Goal: Task Accomplishment & Management: Manage account settings

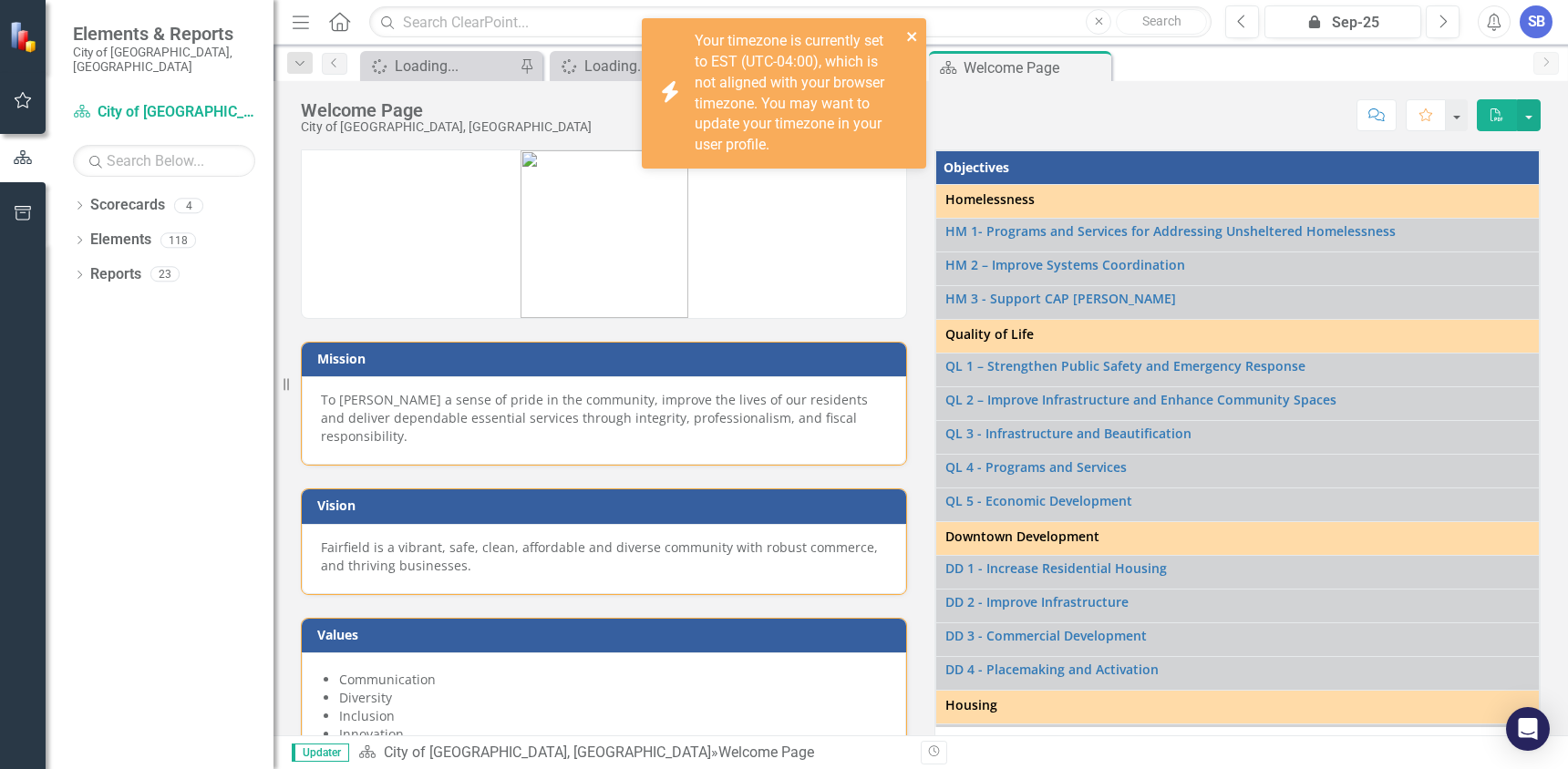
click at [908, 37] on icon "close" at bounding box center [912, 36] width 13 height 14
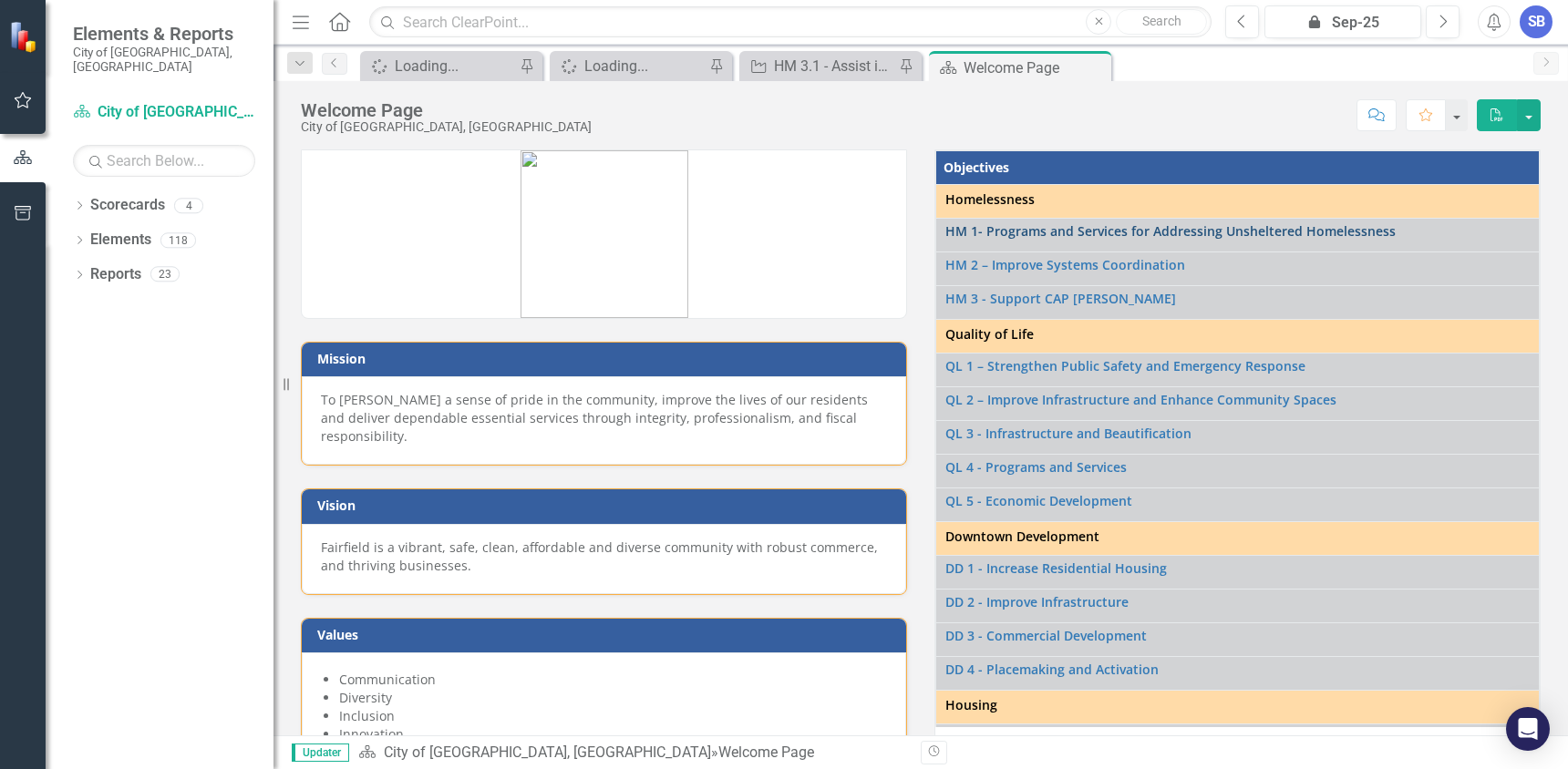
click at [1016, 225] on link "HM 1- Programs and Services for Addressing Unsheltered Homelessness" at bounding box center [1237, 231] width 584 height 13
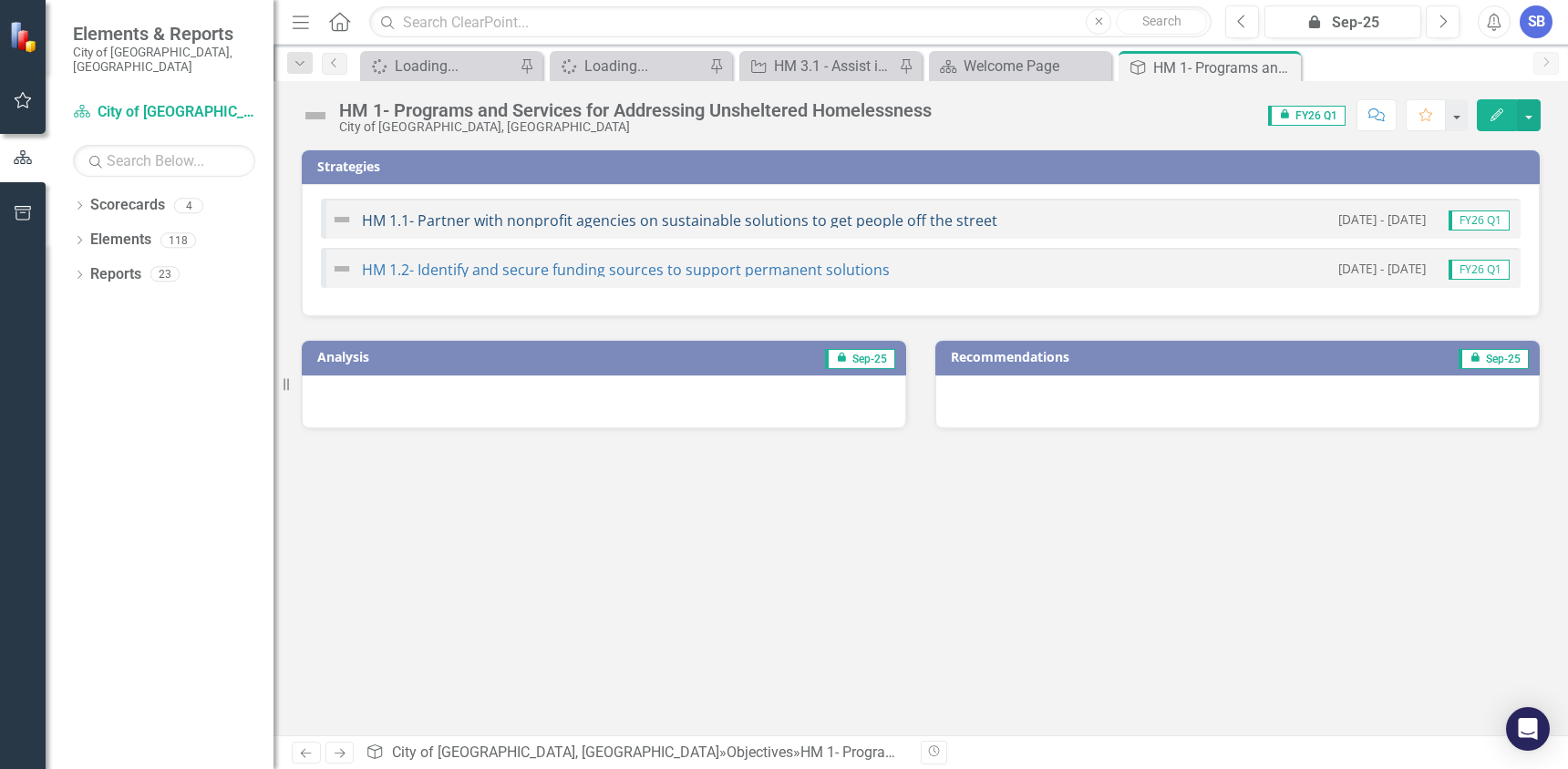
click at [480, 216] on link "HM 1.1- Partner with nonprofit agencies on sustainable solutions to get people …" at bounding box center [680, 220] width 635 height 20
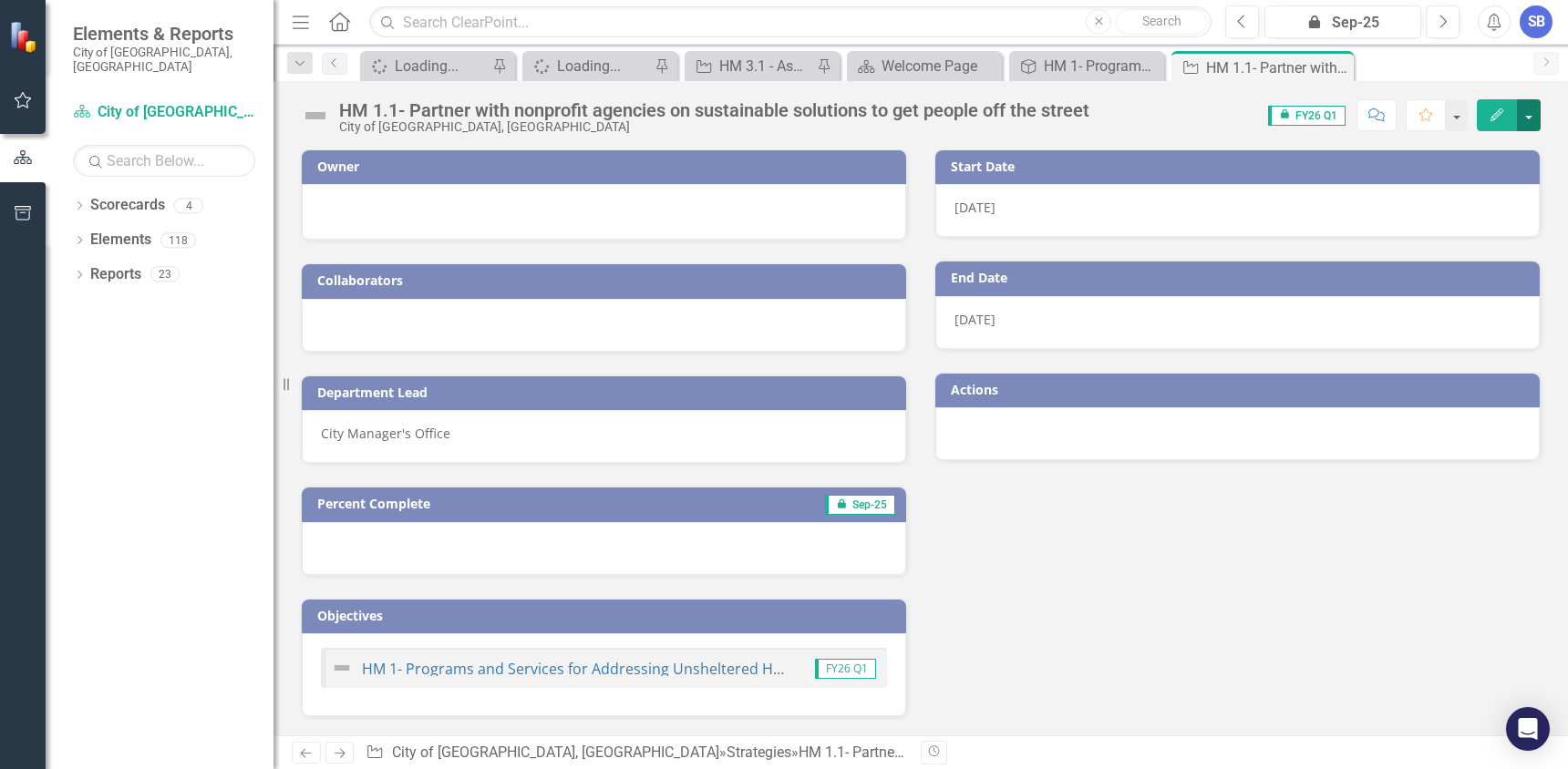
click at [1529, 115] on button "button" at bounding box center [1529, 115] width 24 height 32
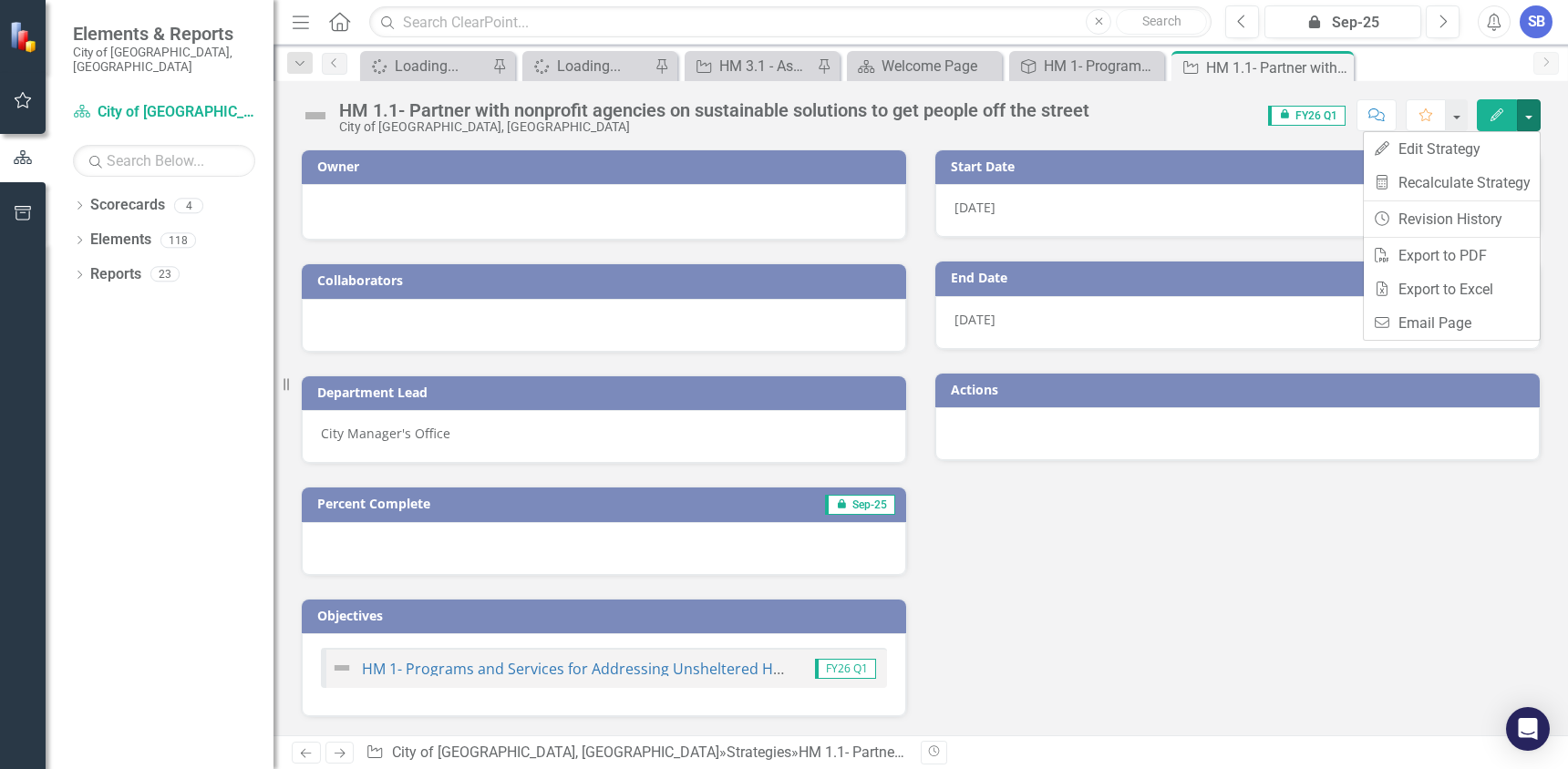
click at [1359, 534] on div "Owner Collaborators Department Lead City Manager's Office Percent Complete icon…" at bounding box center [920, 423] width 1267 height 591
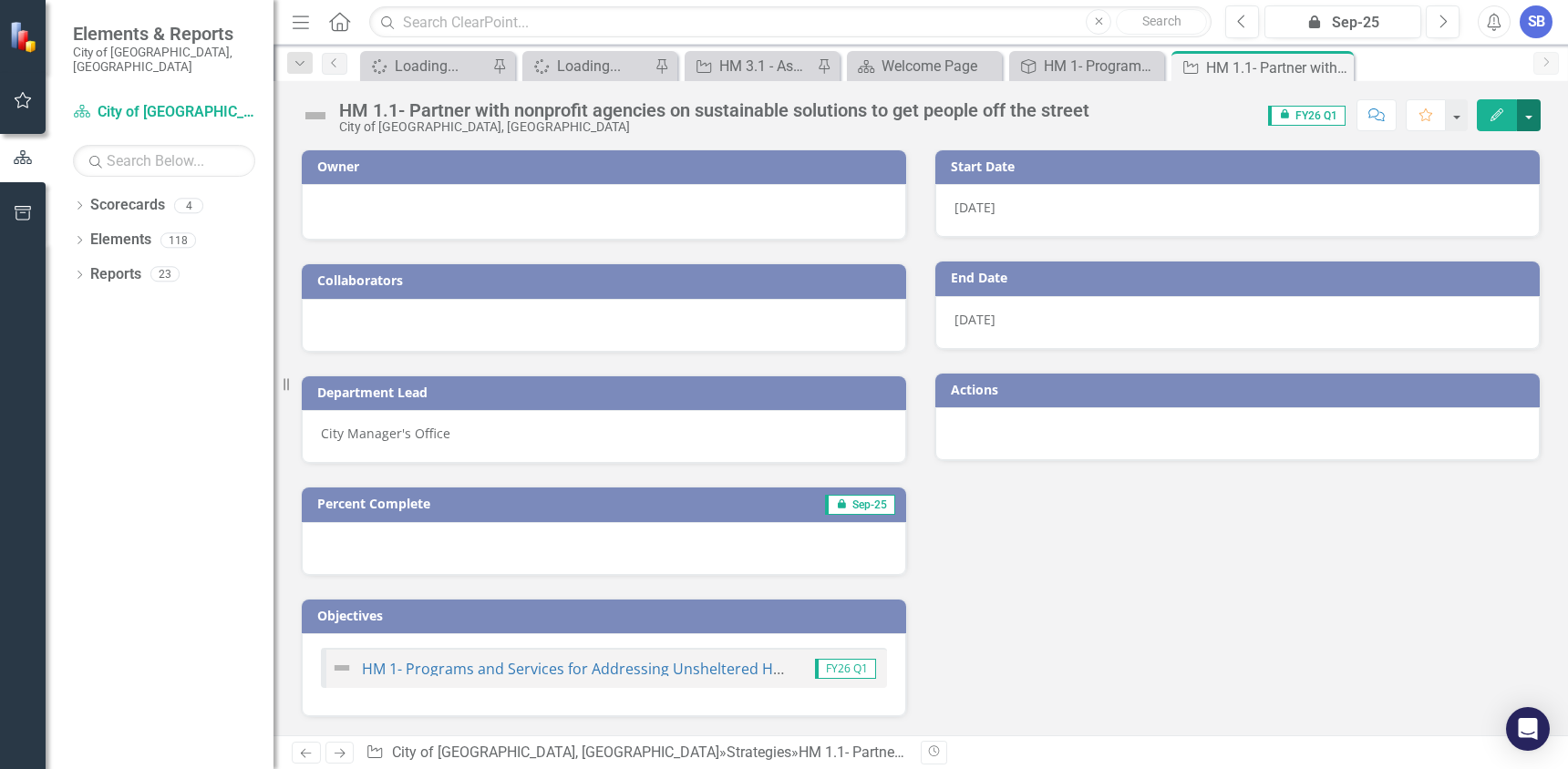
click at [1538, 114] on button "button" at bounding box center [1529, 115] width 24 height 32
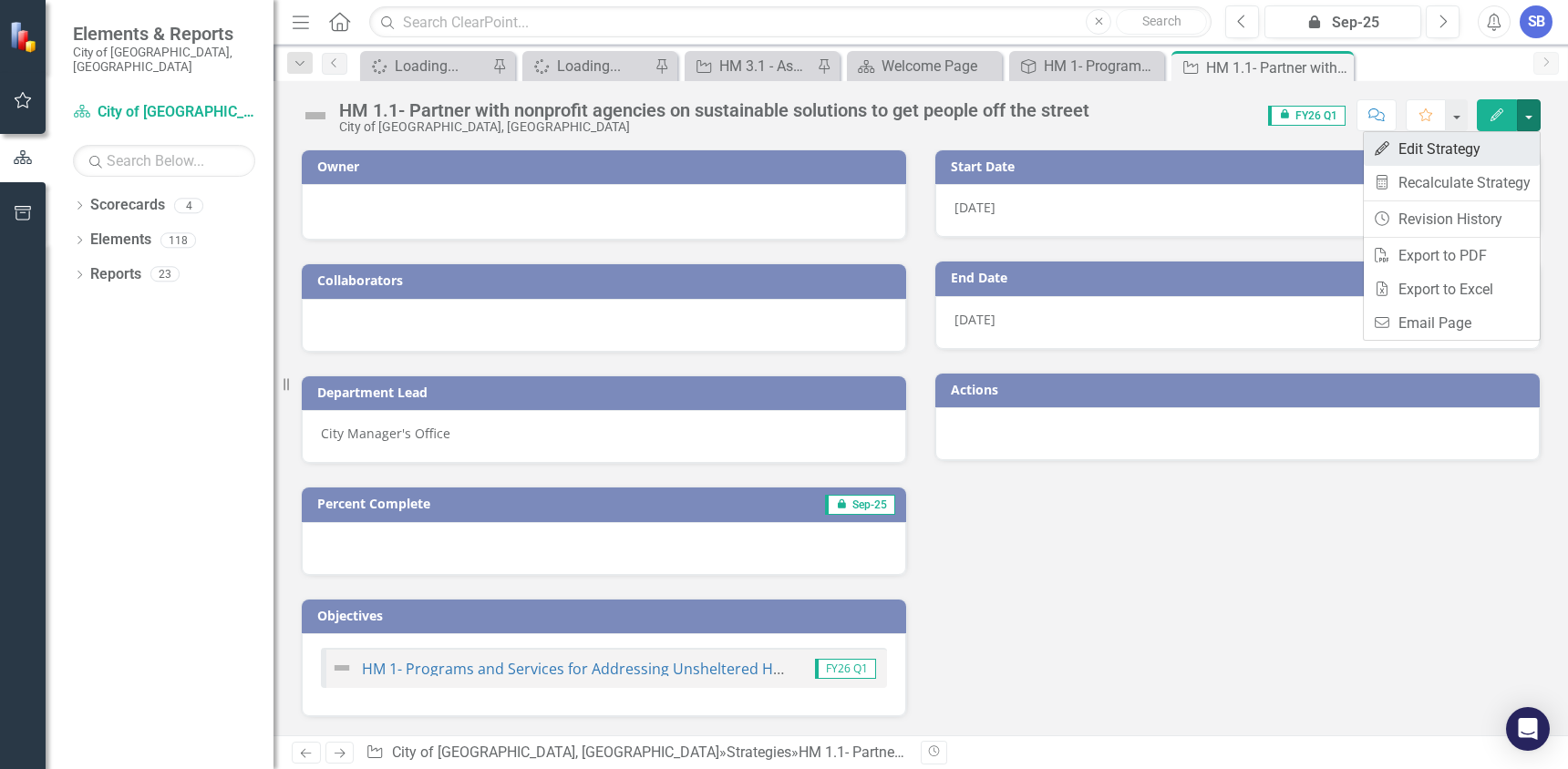
click at [1464, 144] on link "Edit Edit Strategy" at bounding box center [1451, 148] width 176 height 34
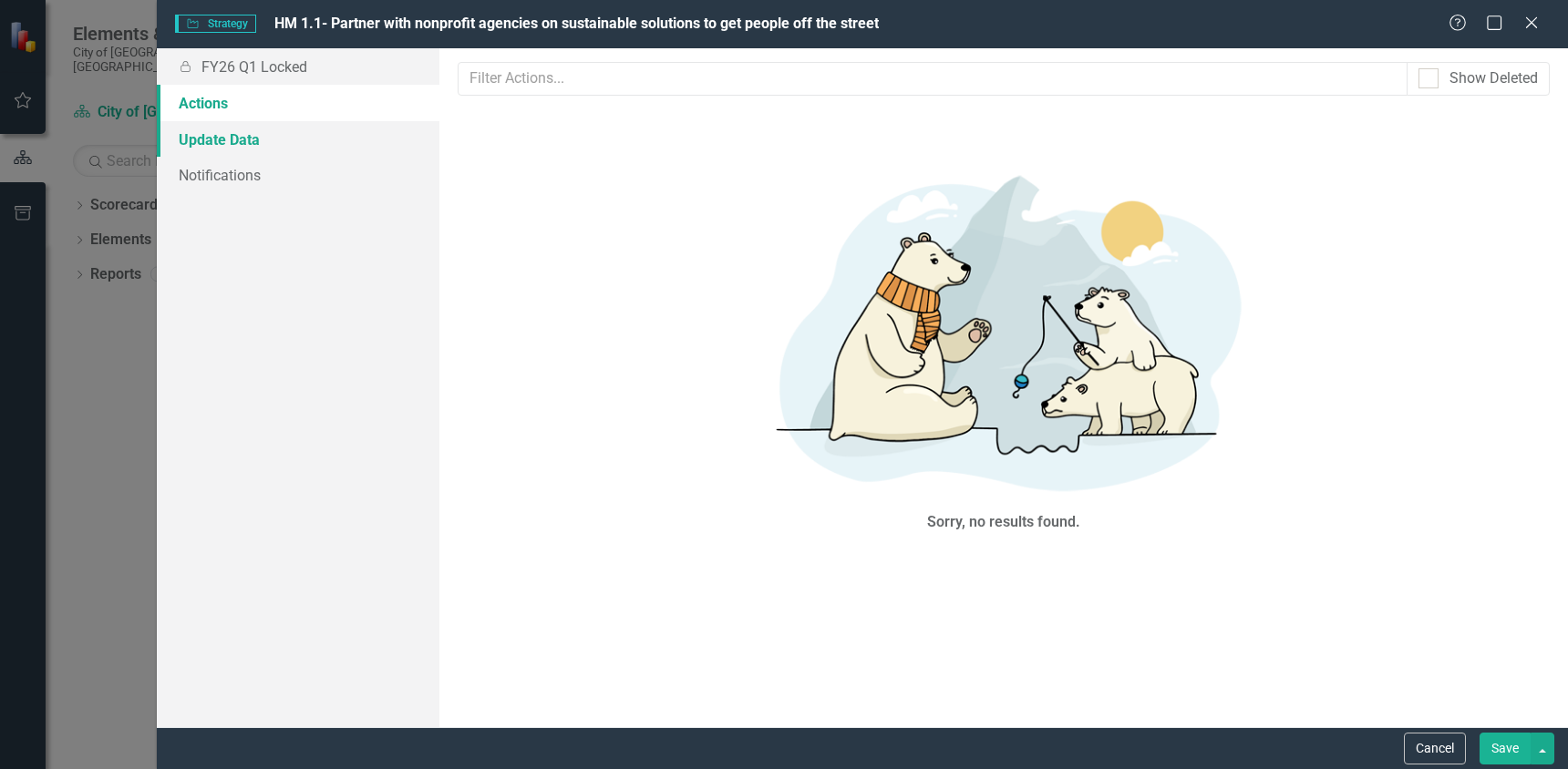
click at [206, 140] on link "Update Data" at bounding box center [298, 140] width 283 height 37
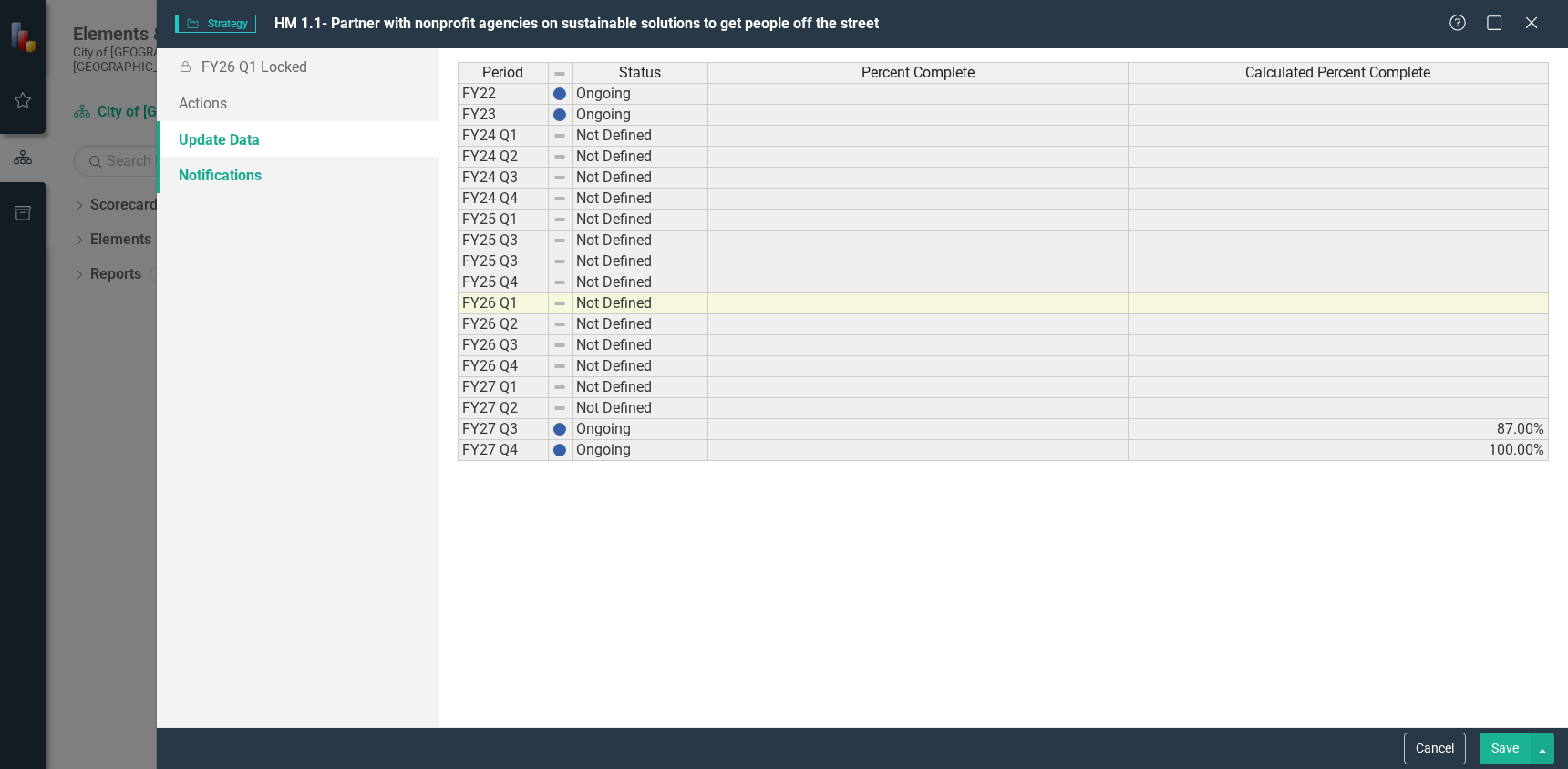
click at [239, 167] on link "Notifications" at bounding box center [298, 175] width 283 height 37
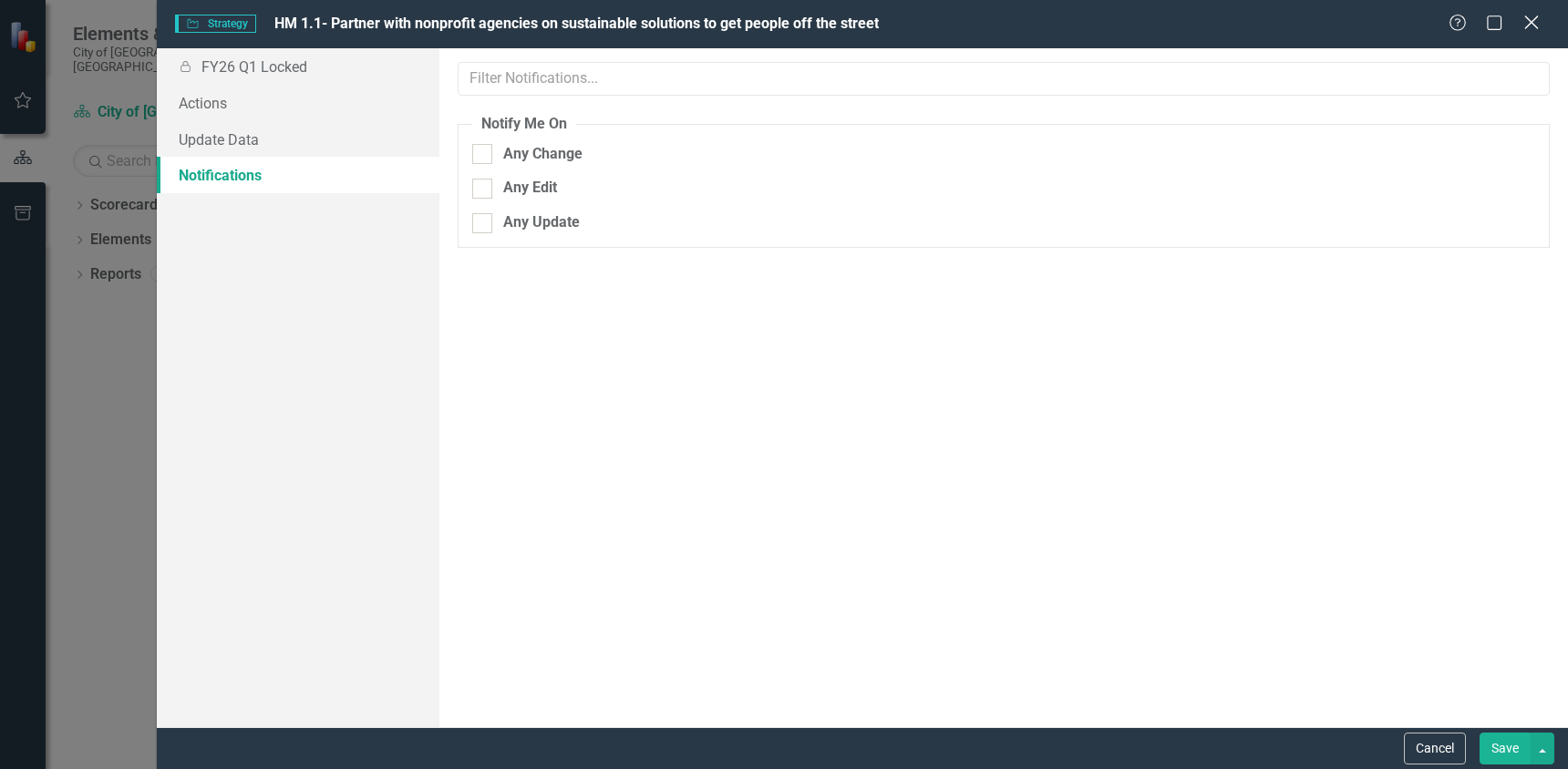
click at [1534, 27] on icon "Close" at bounding box center [1530, 22] width 23 height 17
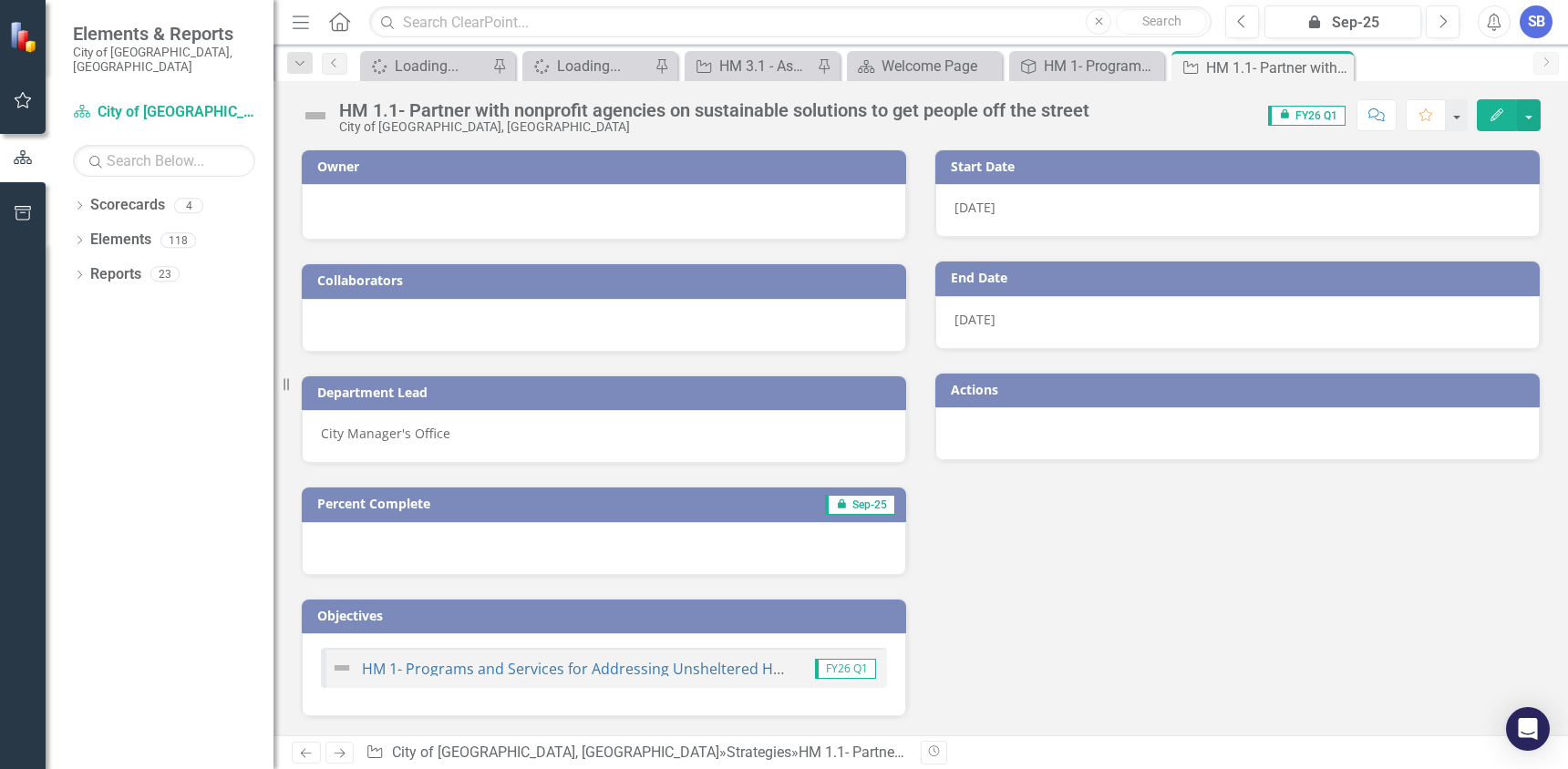
click at [1495, 115] on icon "Edit" at bounding box center [1496, 115] width 16 height 13
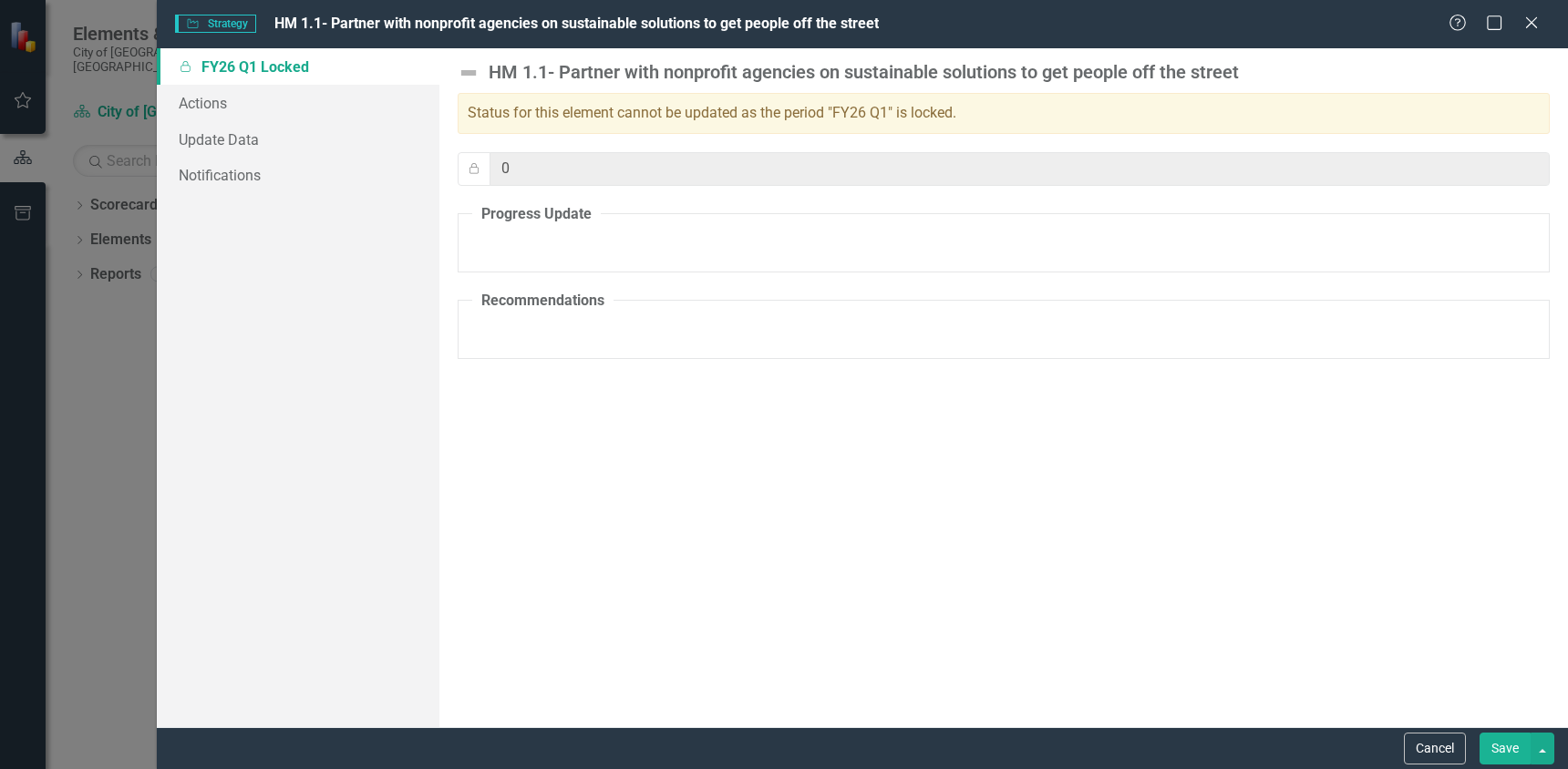
click at [557, 241] on fieldset "Progress Update" at bounding box center [1003, 238] width 1092 height 68
click at [555, 241] on fieldset "Progress Update" at bounding box center [1003, 238] width 1092 height 68
click at [207, 99] on link "Actions" at bounding box center [298, 103] width 283 height 37
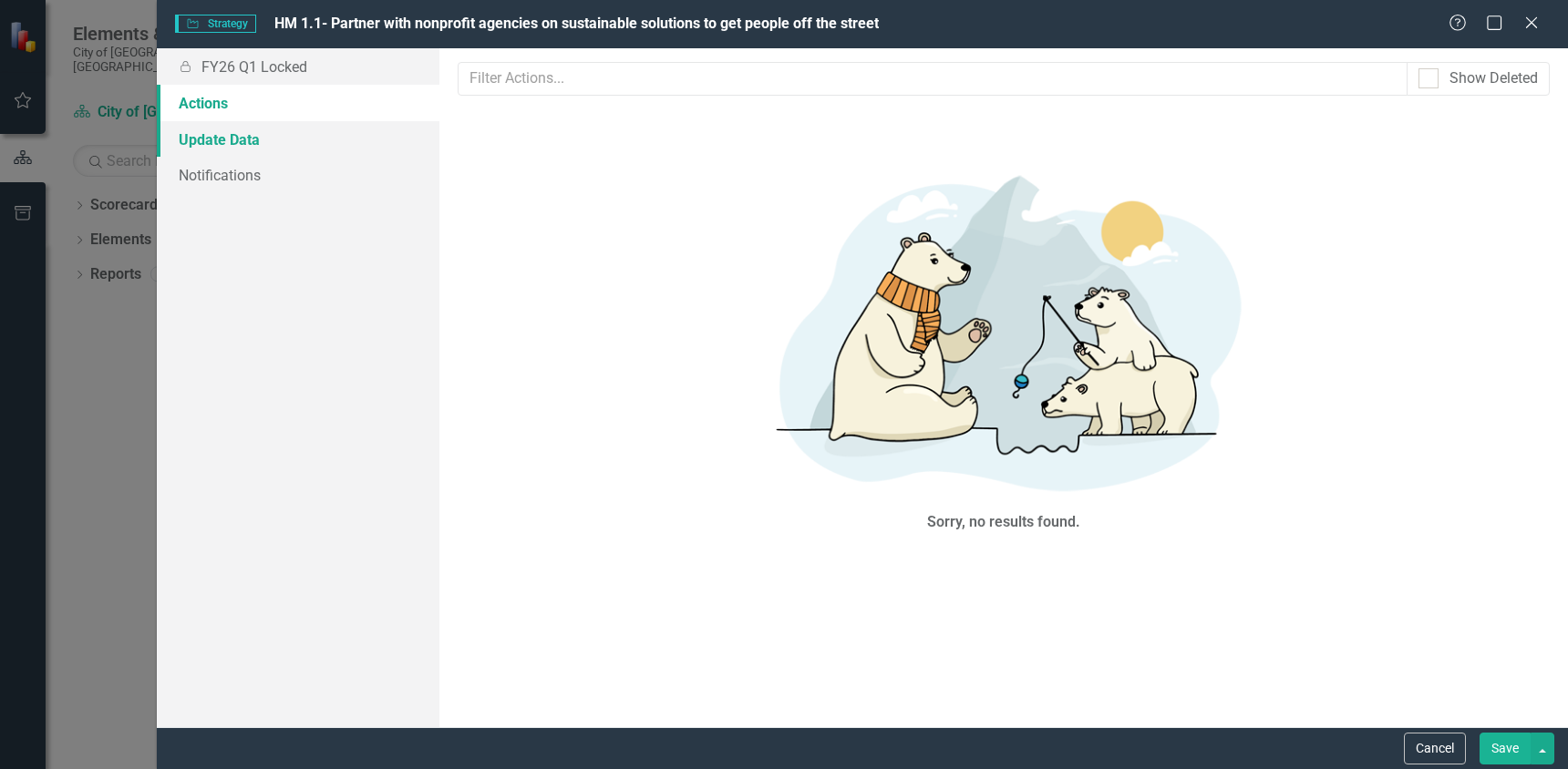
click at [206, 134] on link "Update Data" at bounding box center [298, 140] width 283 height 37
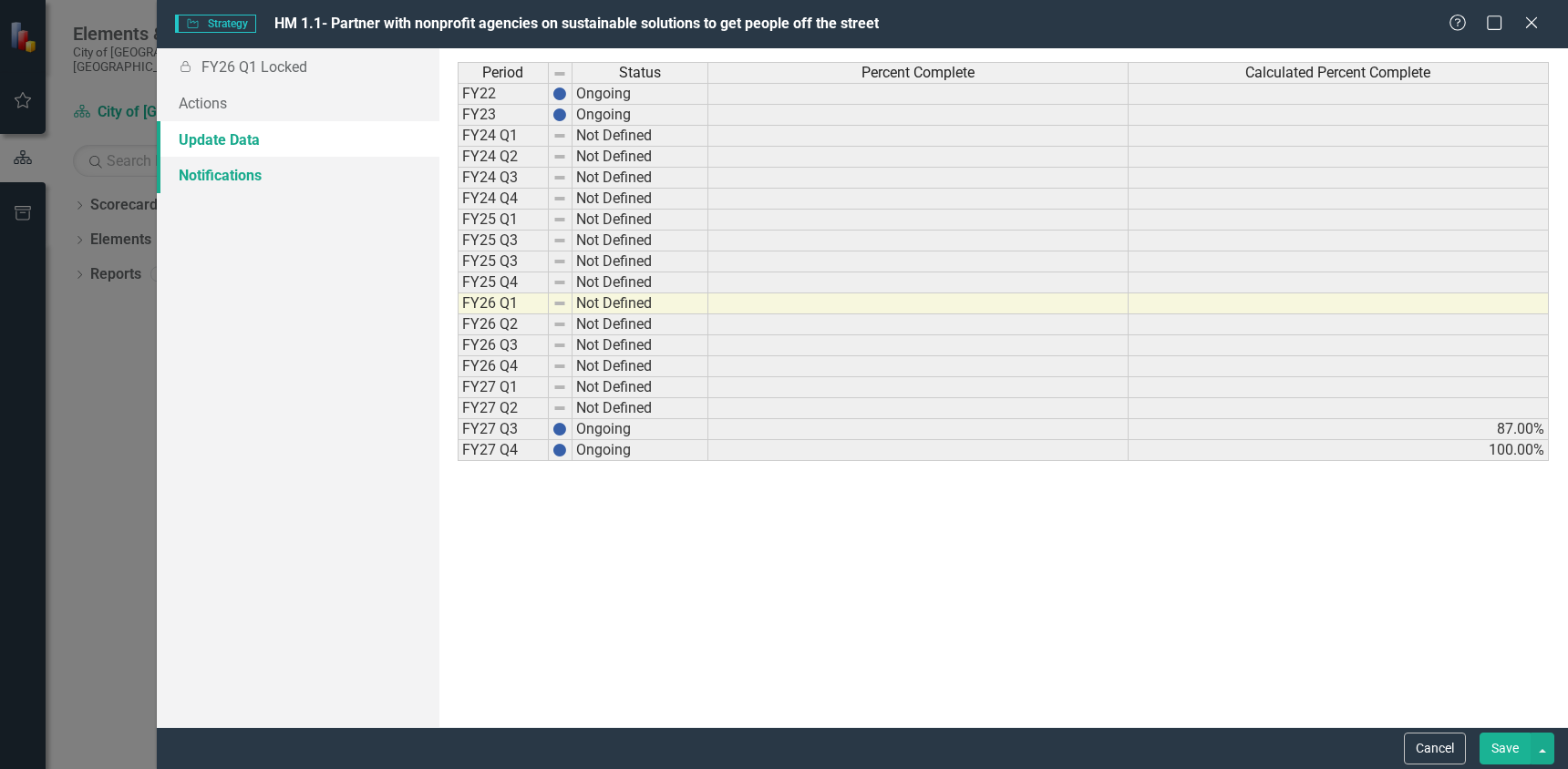
click at [203, 180] on link "Notifications" at bounding box center [298, 175] width 283 height 37
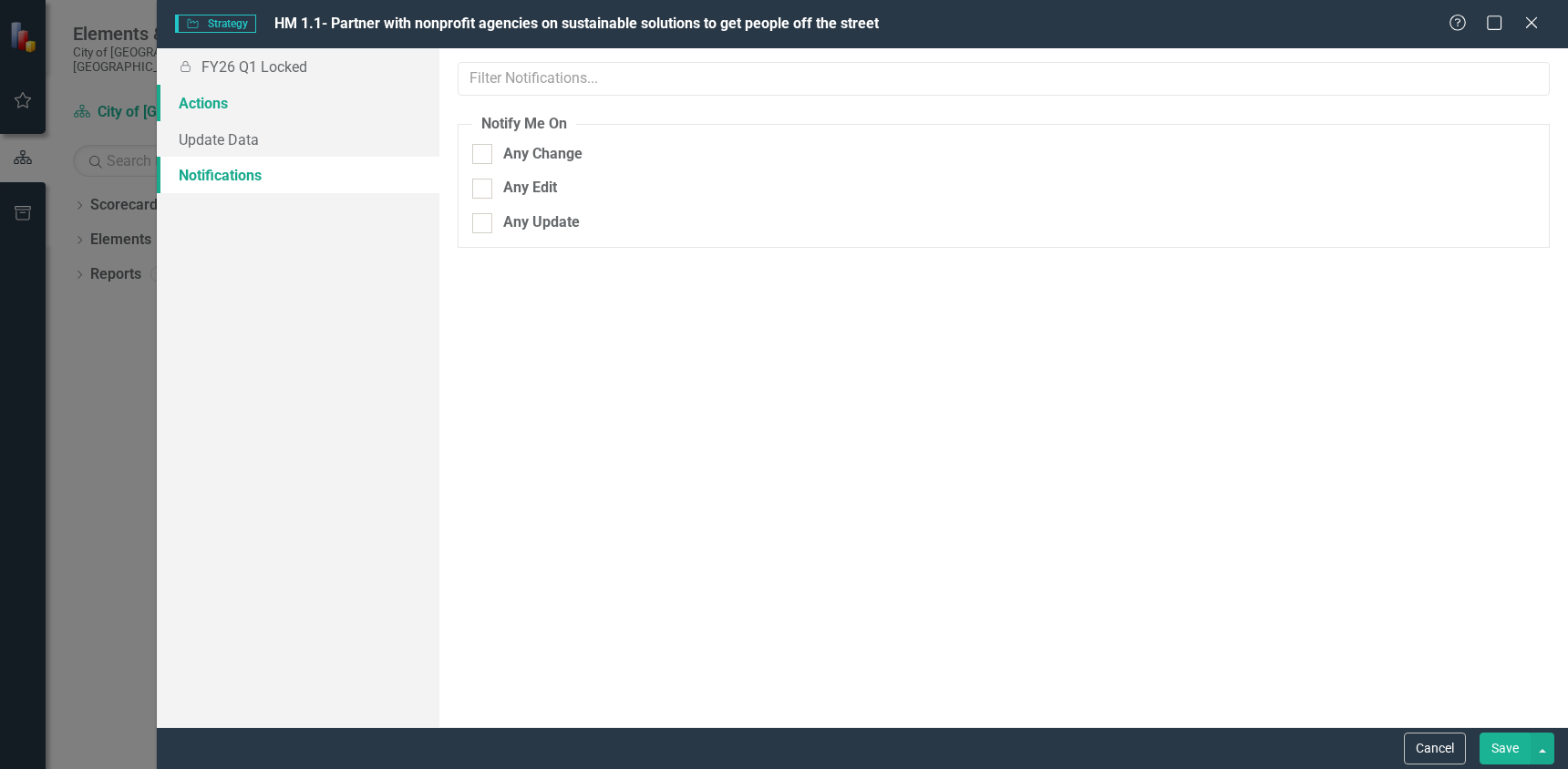
click at [206, 95] on link "Actions" at bounding box center [298, 103] width 283 height 37
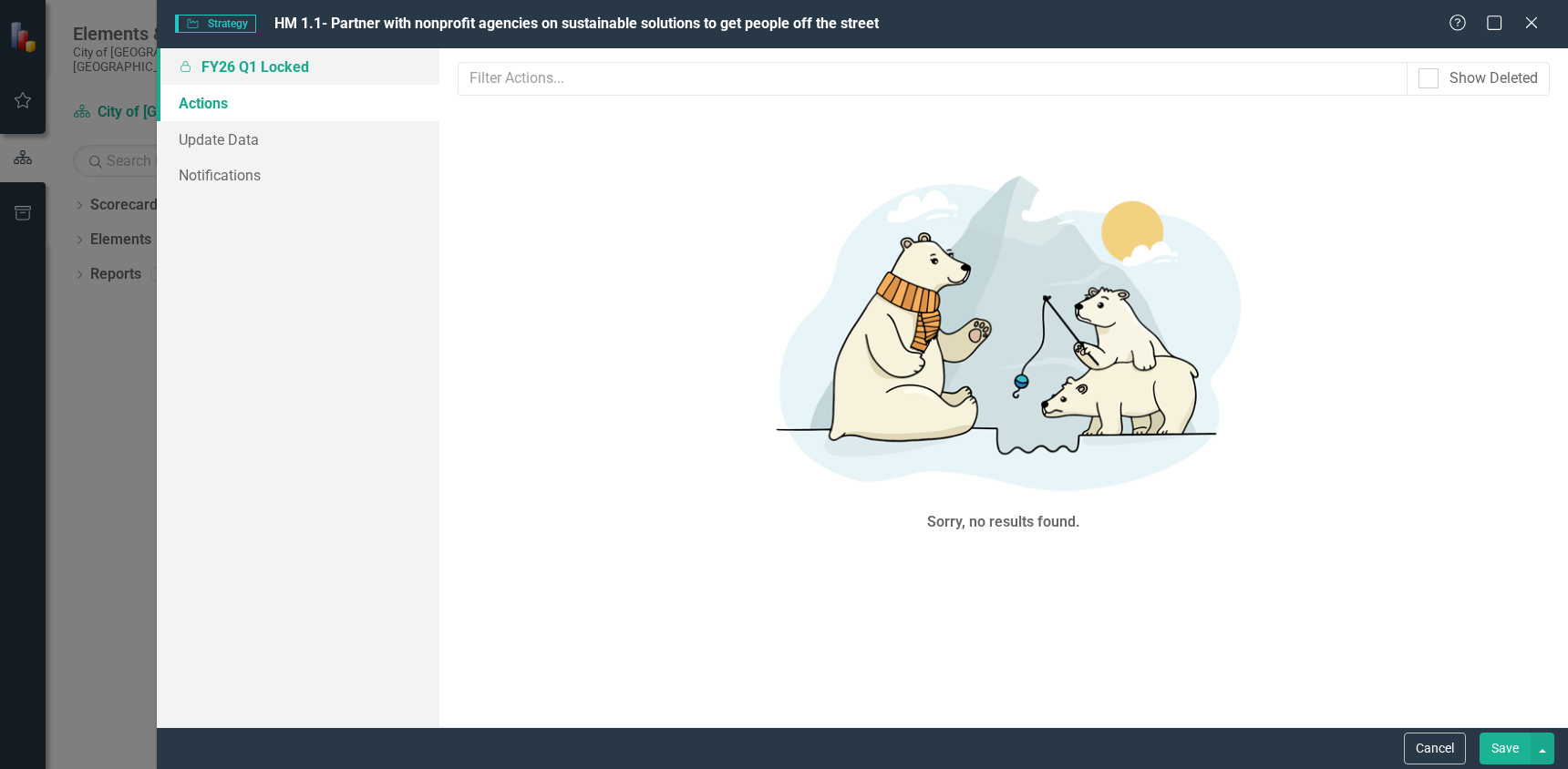
click at [215, 64] on link "Locked FY26 Q1 Locked" at bounding box center [298, 66] width 283 height 37
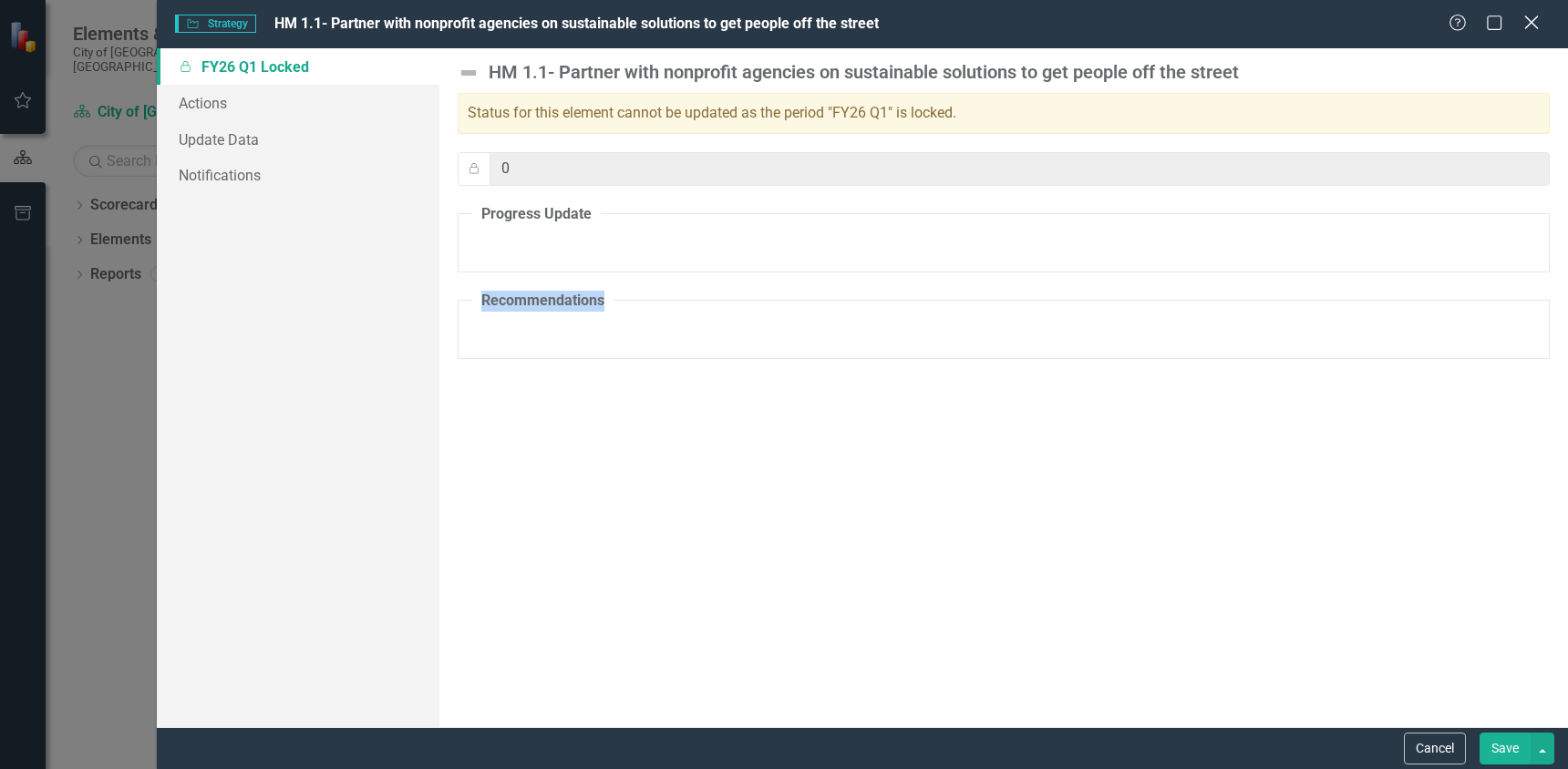
click at [1525, 18] on icon "Close" at bounding box center [1530, 22] width 23 height 17
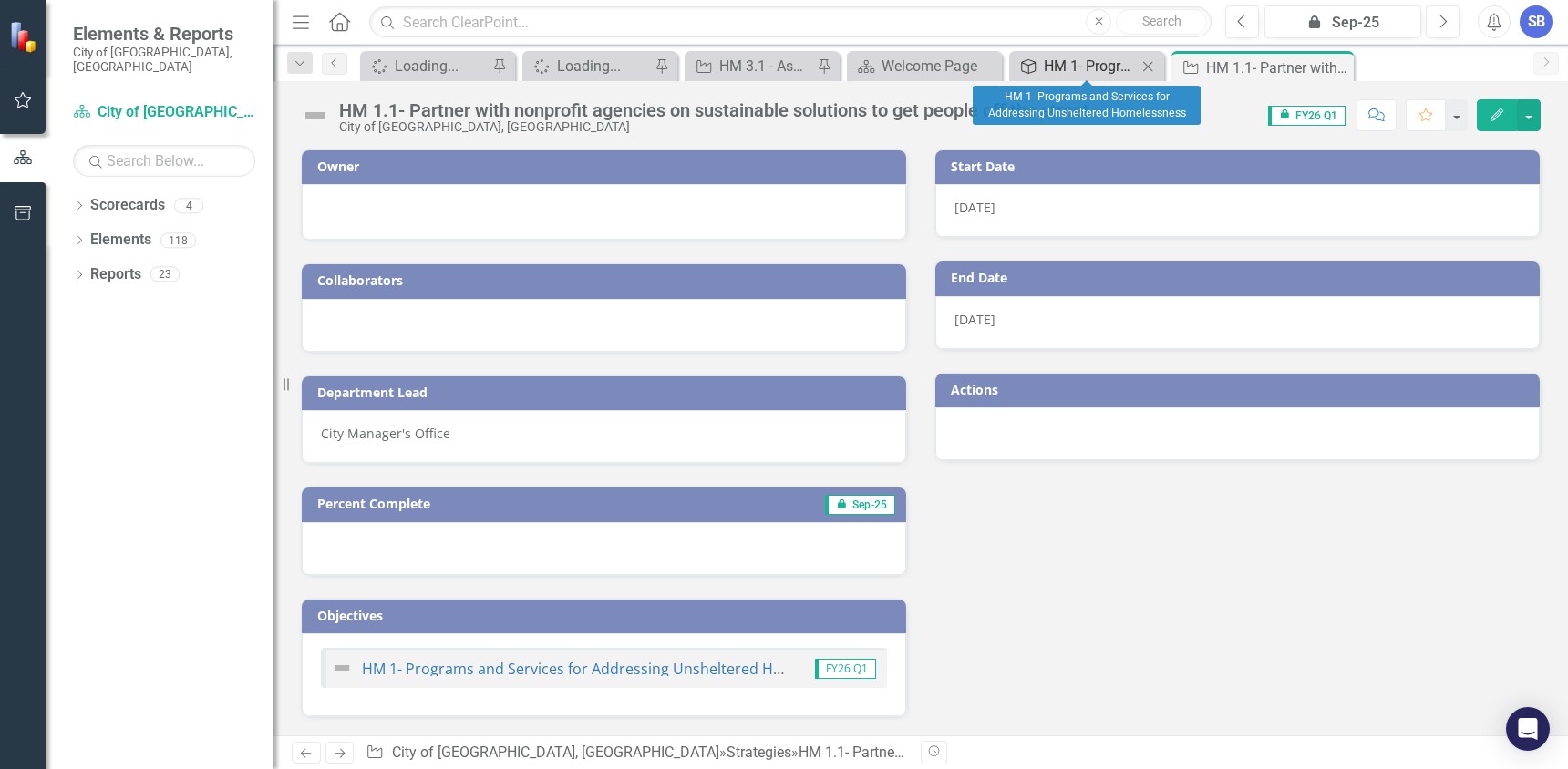
click at [1101, 64] on div "HM 1- Programs and Services for Addressing Unsheltered Homelessness" at bounding box center [1090, 66] width 93 height 23
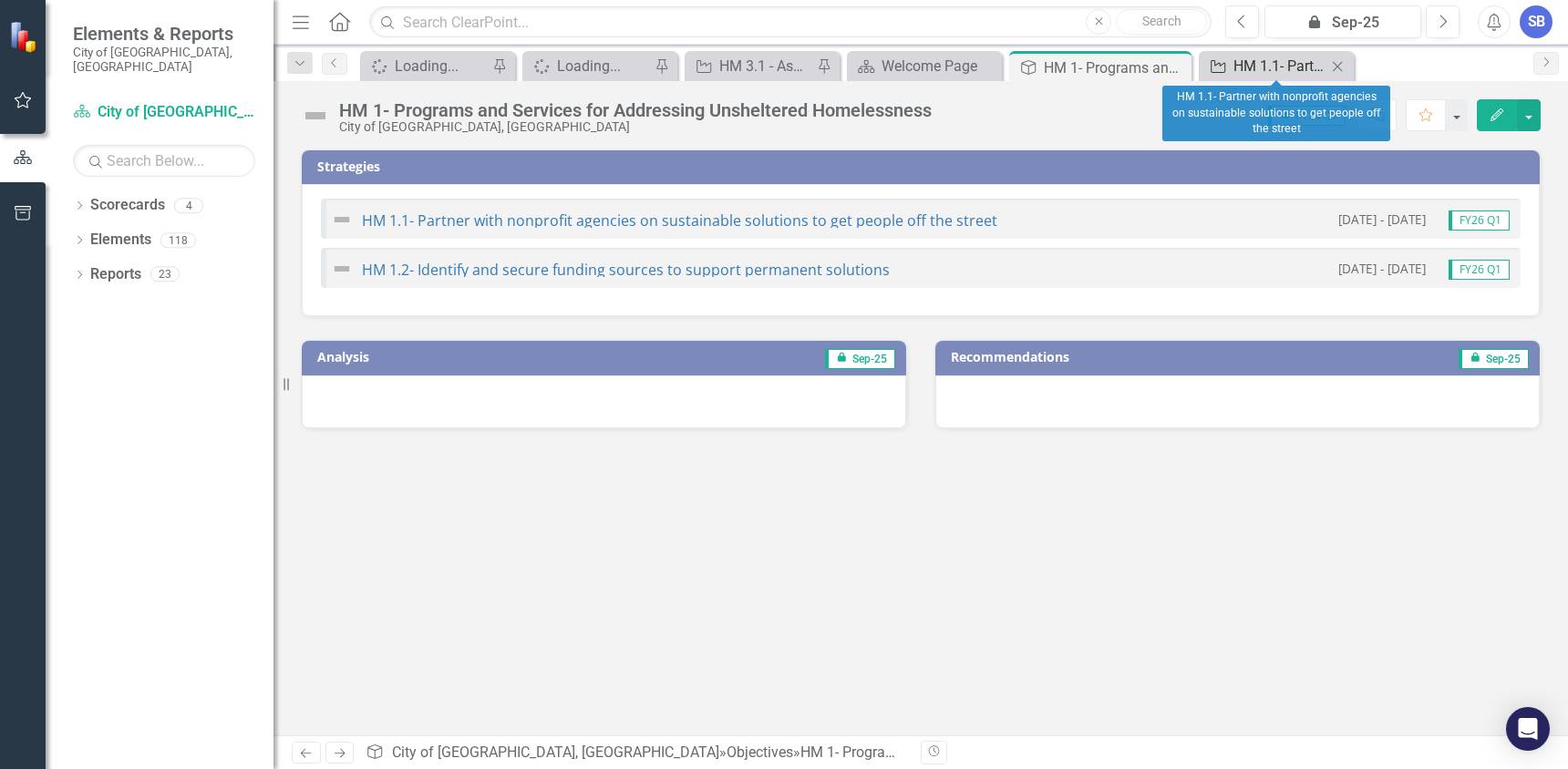
click at [1264, 62] on div "HM 1.1- Partner with nonprofit agencies on sustainable solutions to get people …" at bounding box center [1279, 66] width 93 height 23
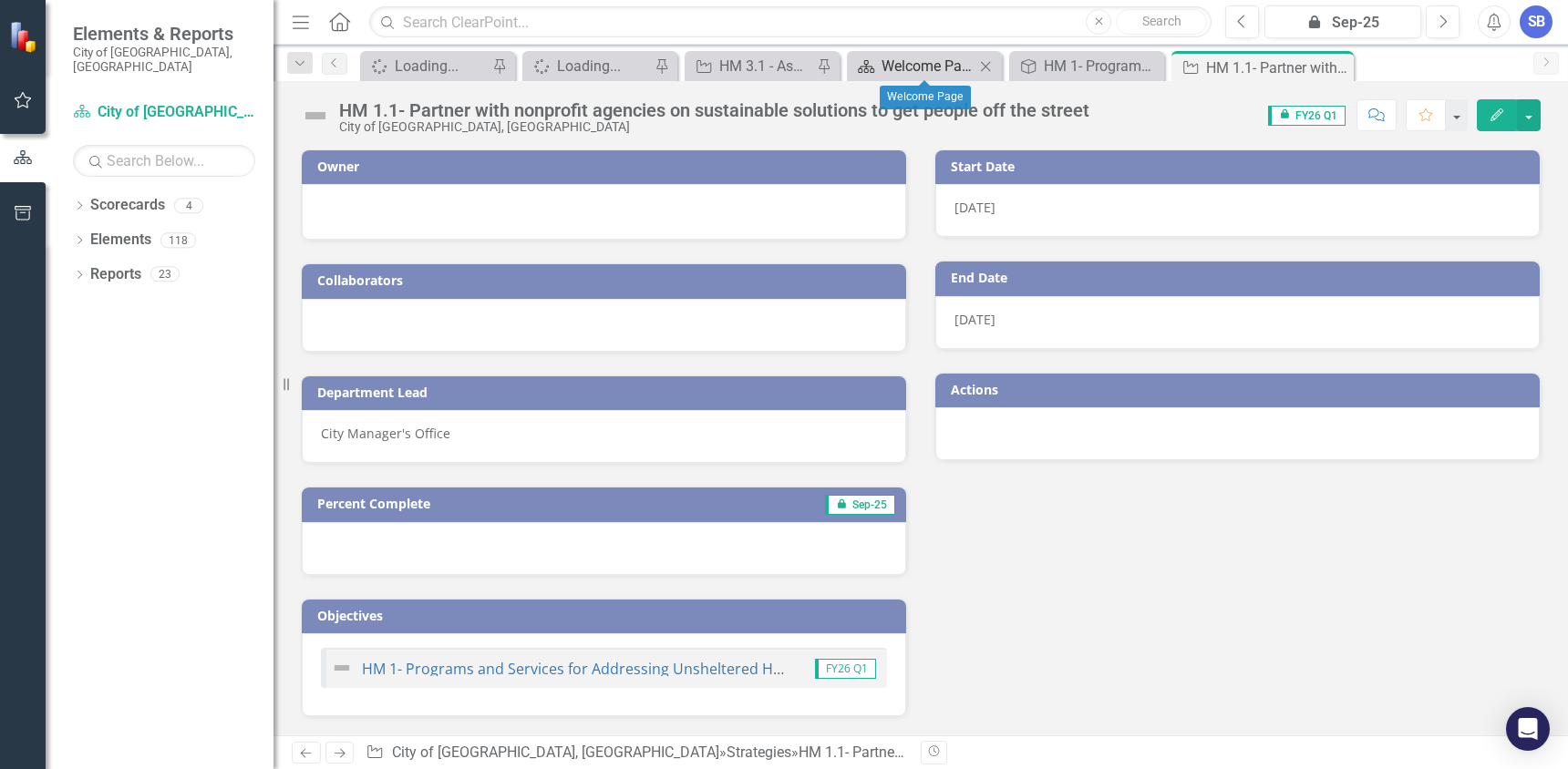
click at [894, 56] on div "Welcome Page" at bounding box center [928, 66] width 93 height 23
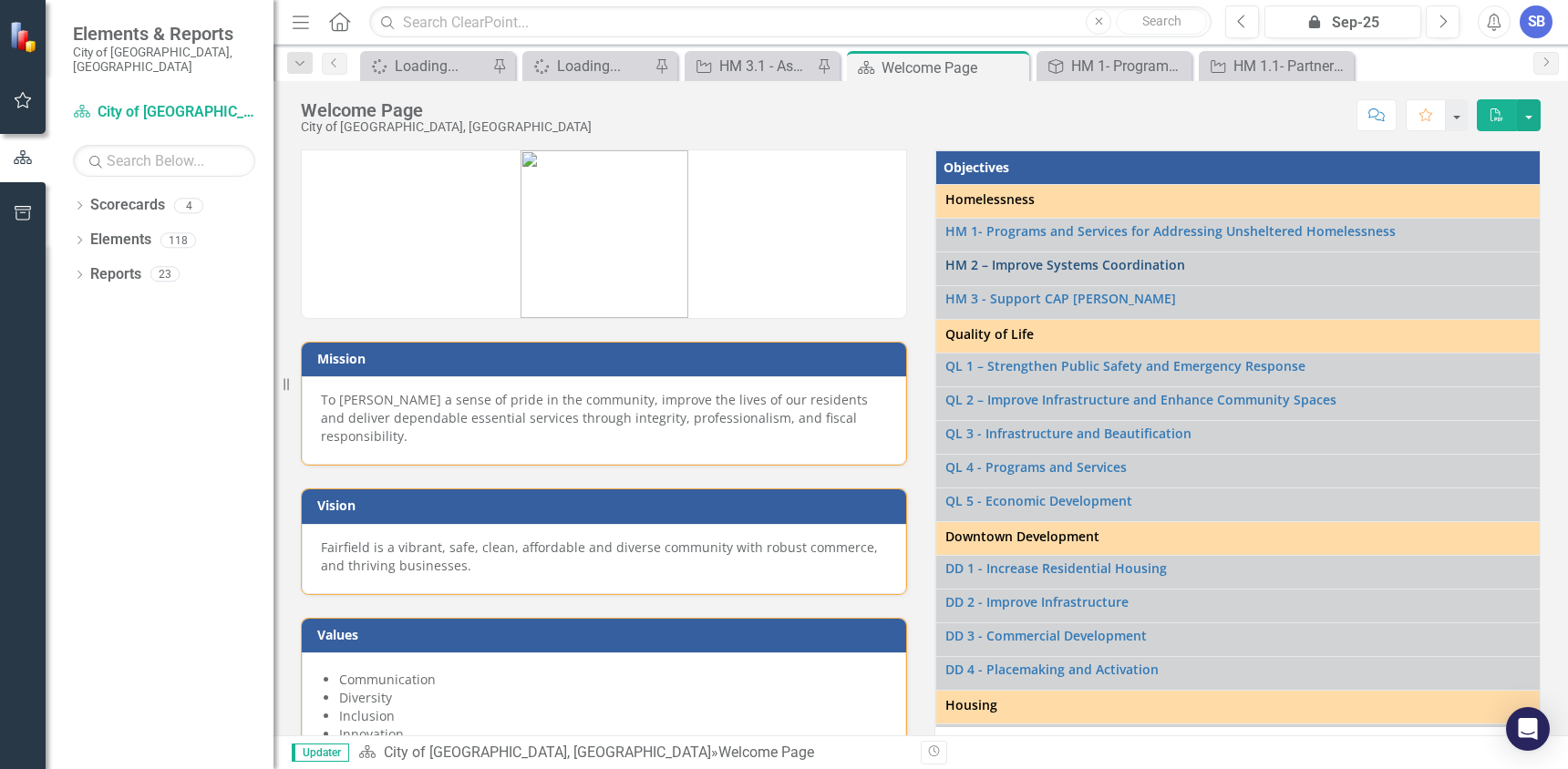
click at [1113, 267] on link "HM 2 – Improve Systems Coordination" at bounding box center [1543, 265] width 1195 height 13
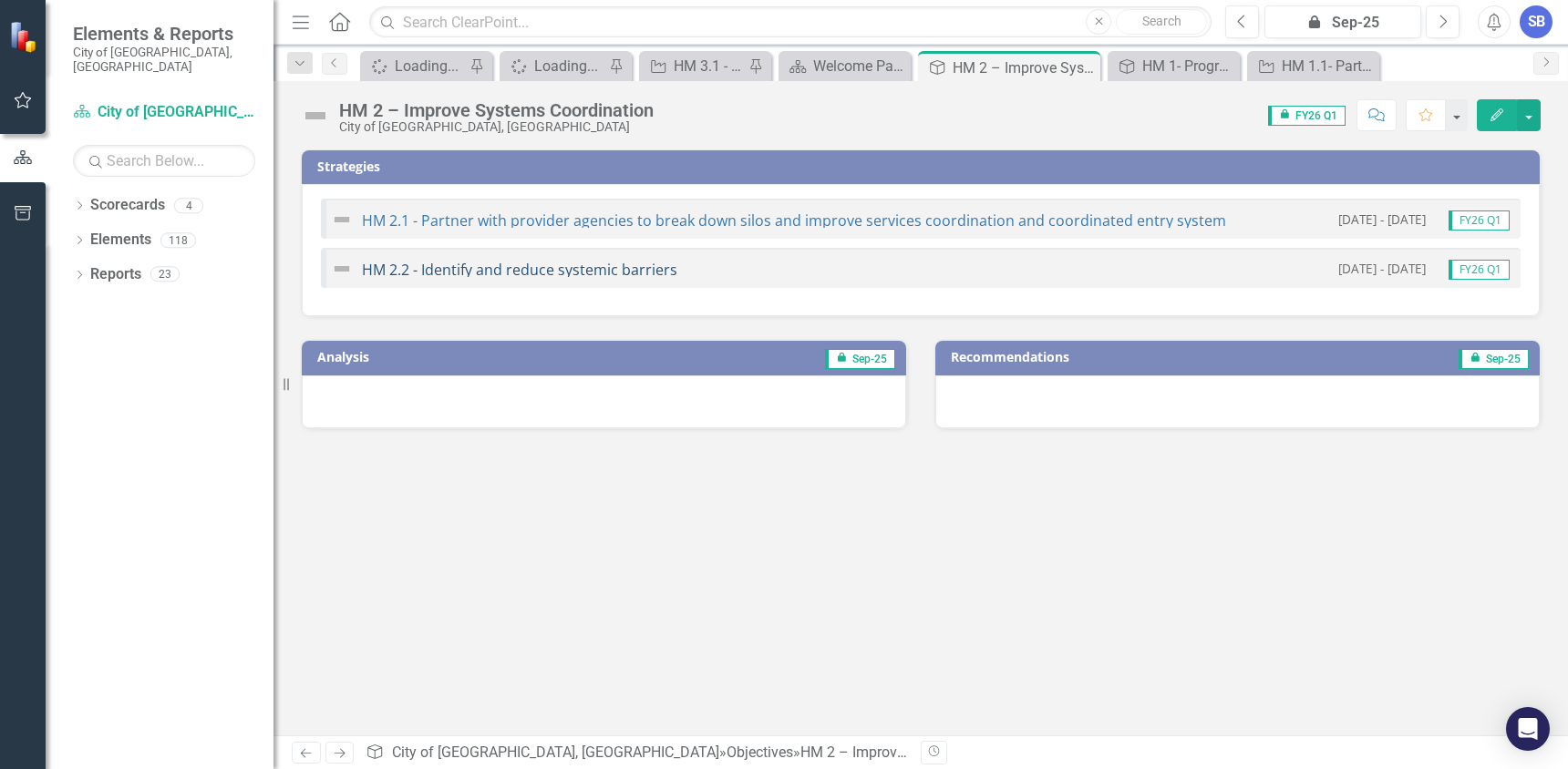
click at [489, 269] on link "HM 2.2 - Identify and reduce systemic barriers" at bounding box center [520, 269] width 316 height 20
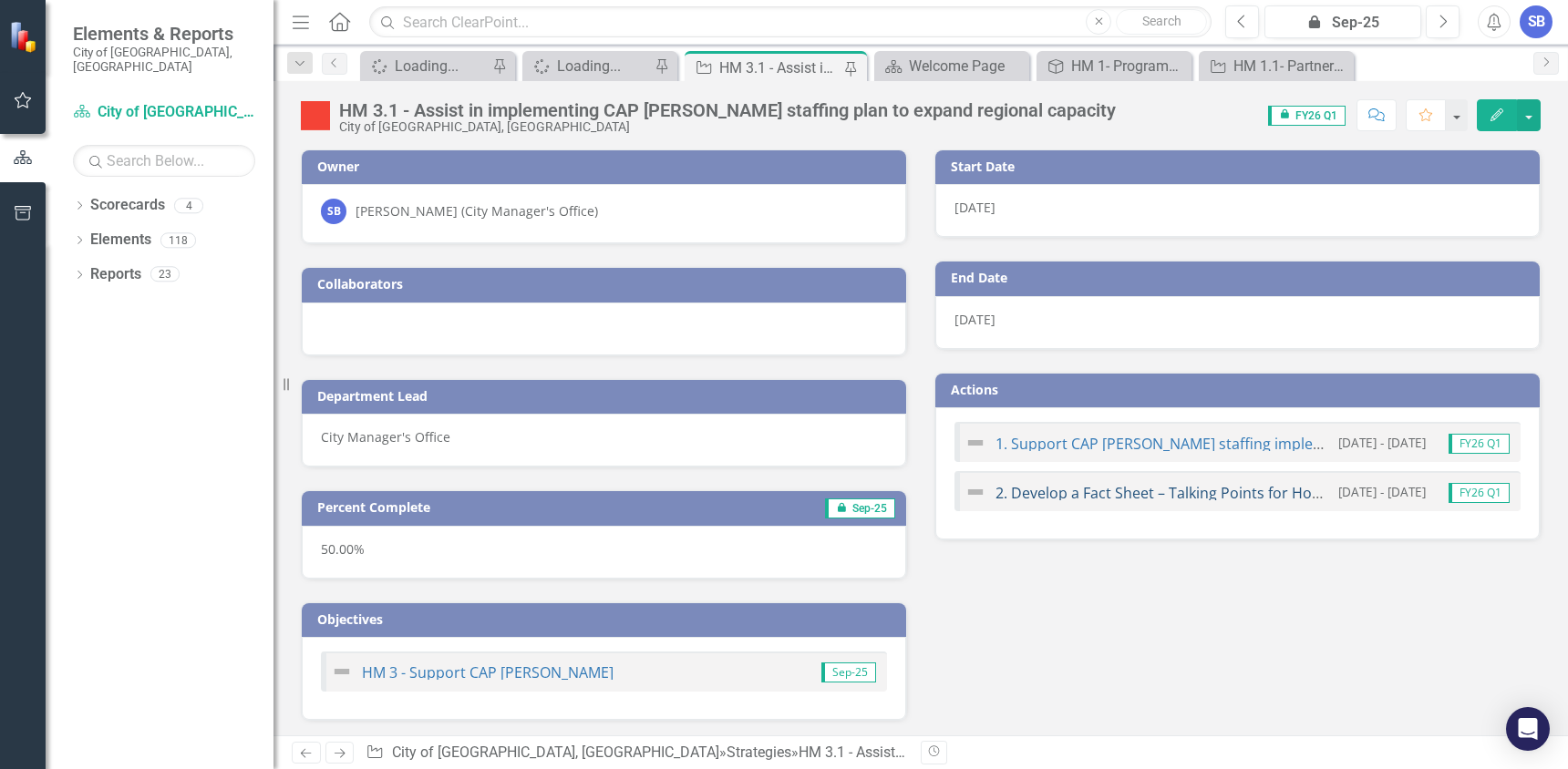
click at [1094, 496] on link "2. Develop a Fact Sheet – Talking Points for Homelessness Efforts" at bounding box center [1219, 493] width 447 height 20
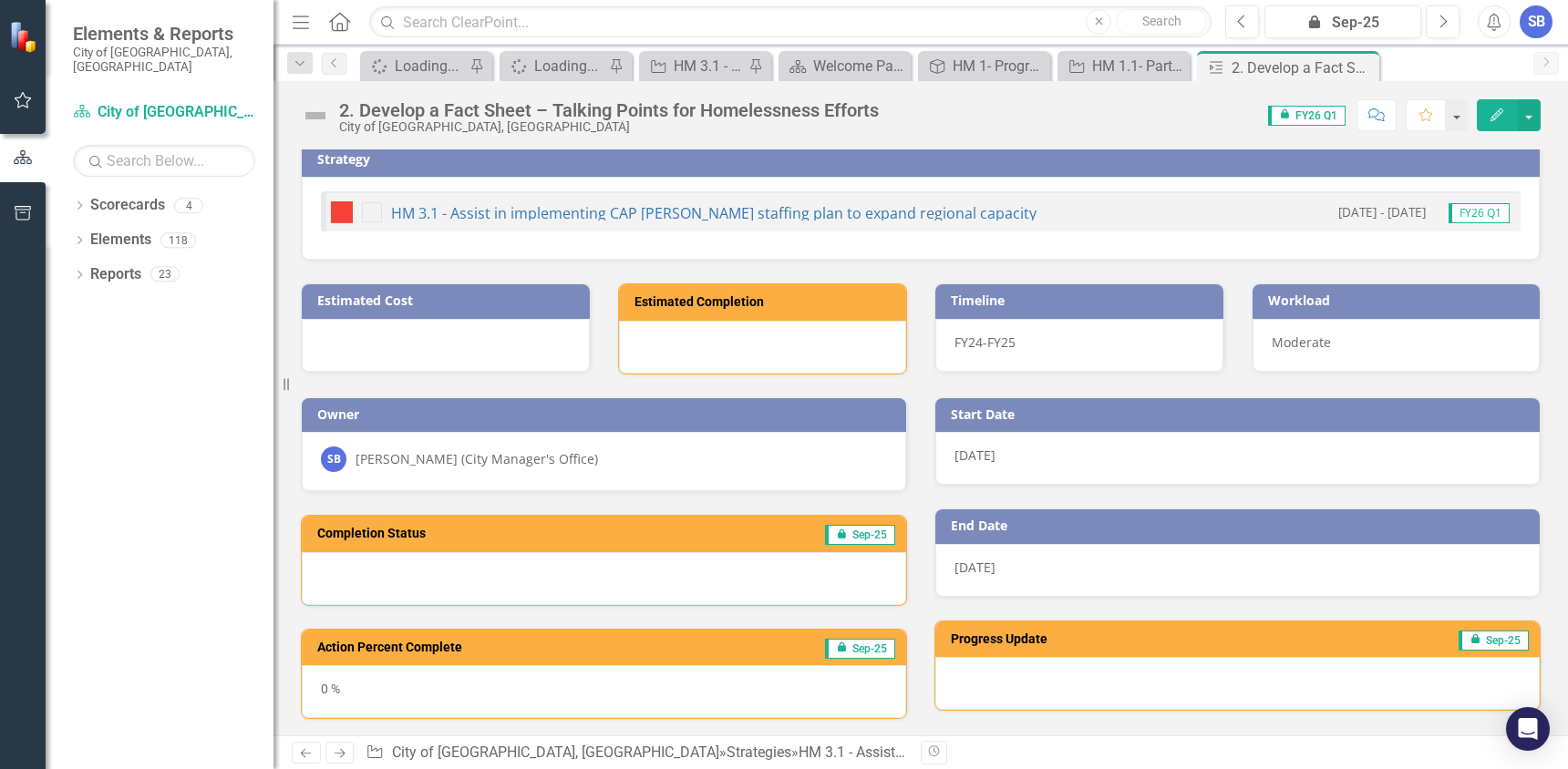
scroll to position [9, 0]
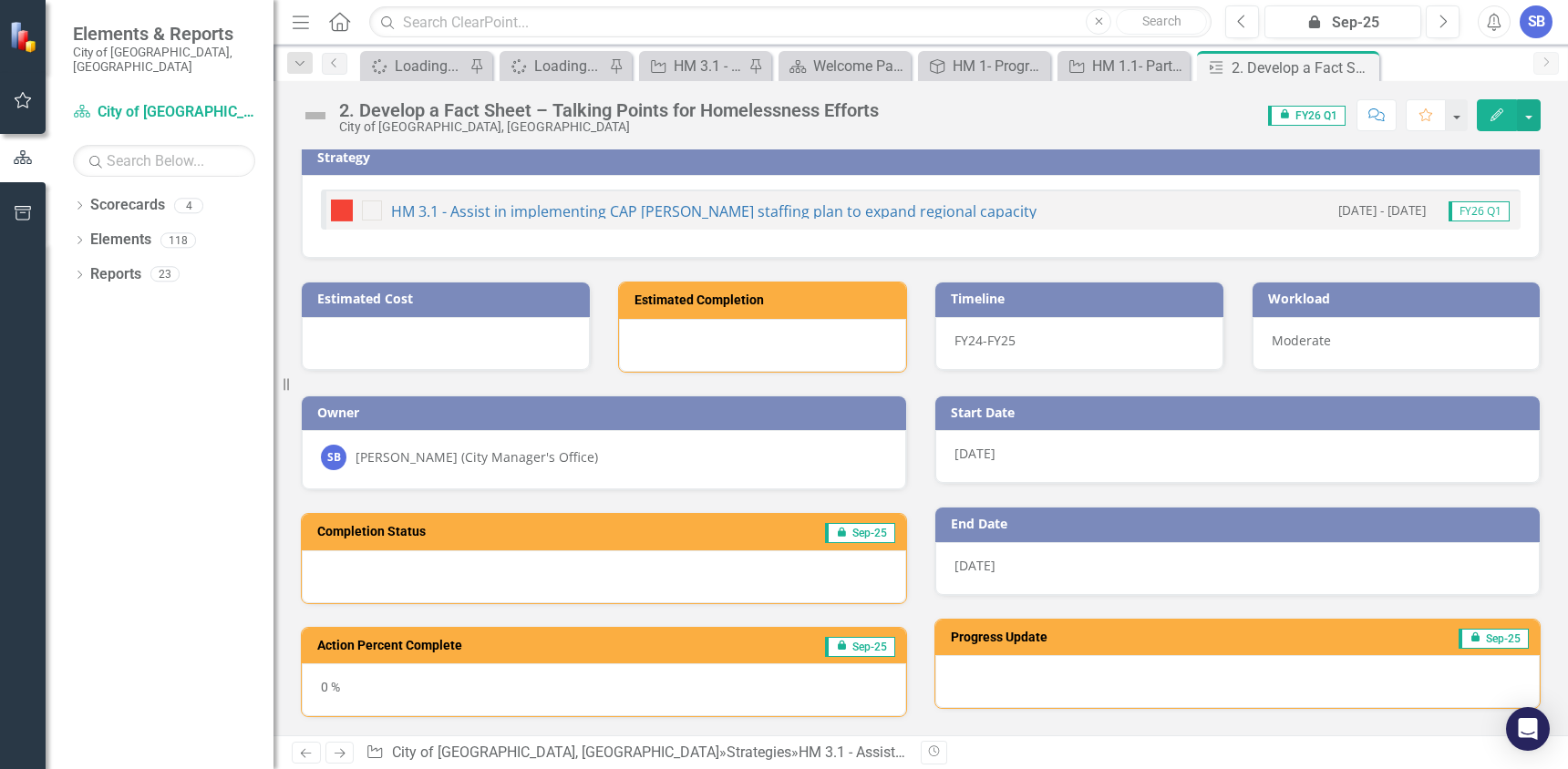
click at [1490, 106] on button "Edit" at bounding box center [1497, 115] width 40 height 32
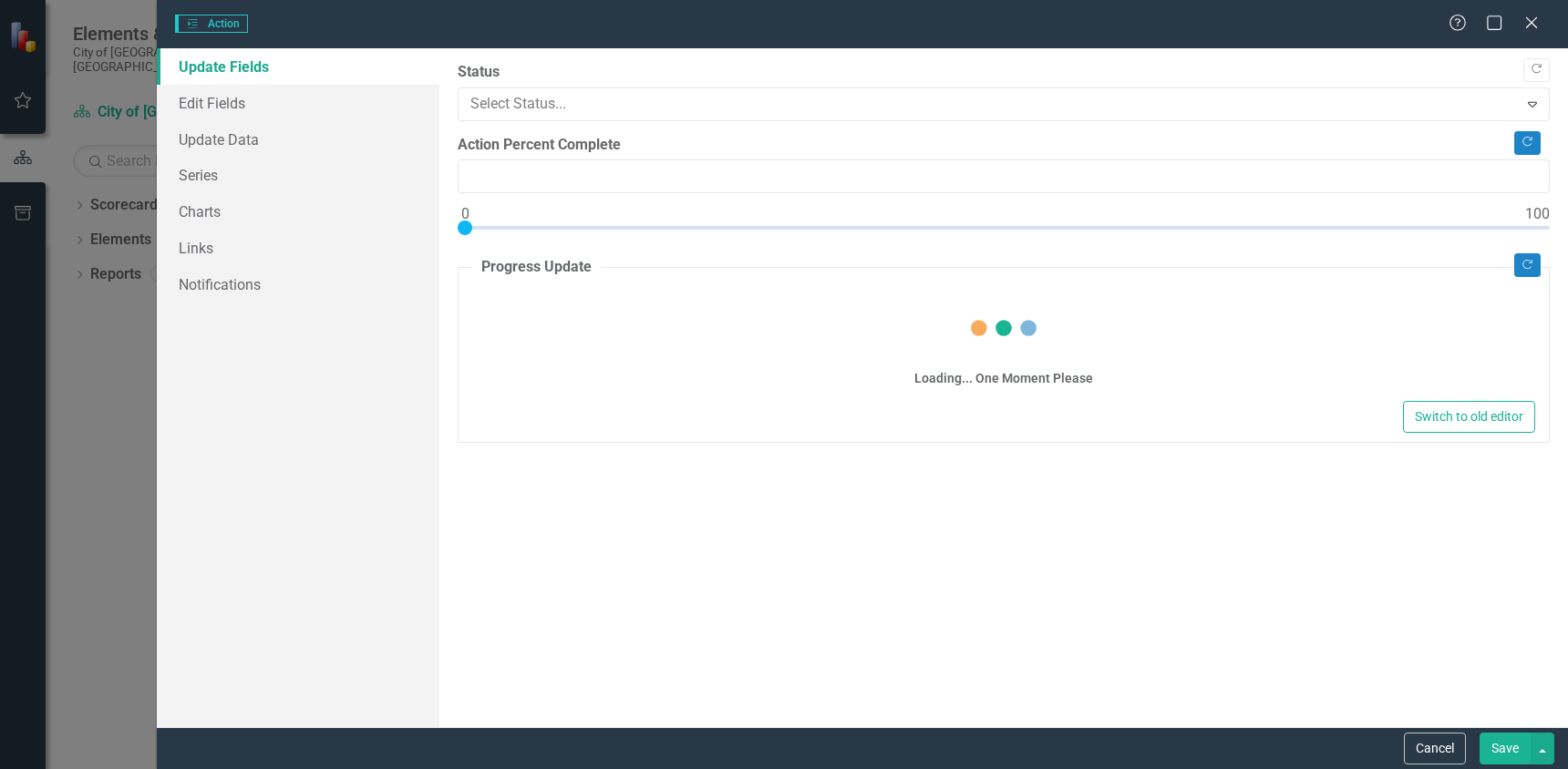
type input "0"
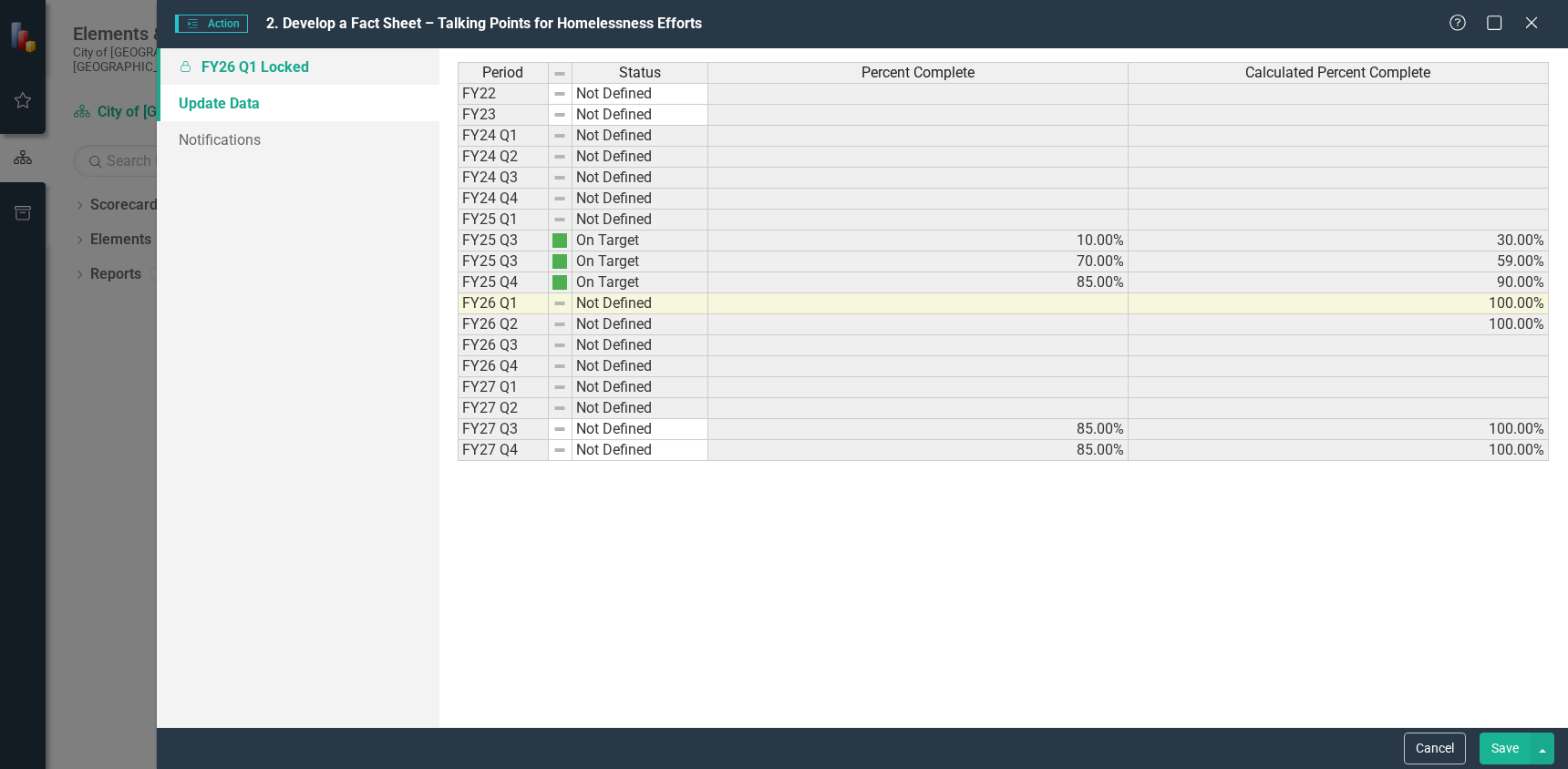
click at [207, 66] on link "Locked FY26 Q1 Locked" at bounding box center [298, 66] width 283 height 37
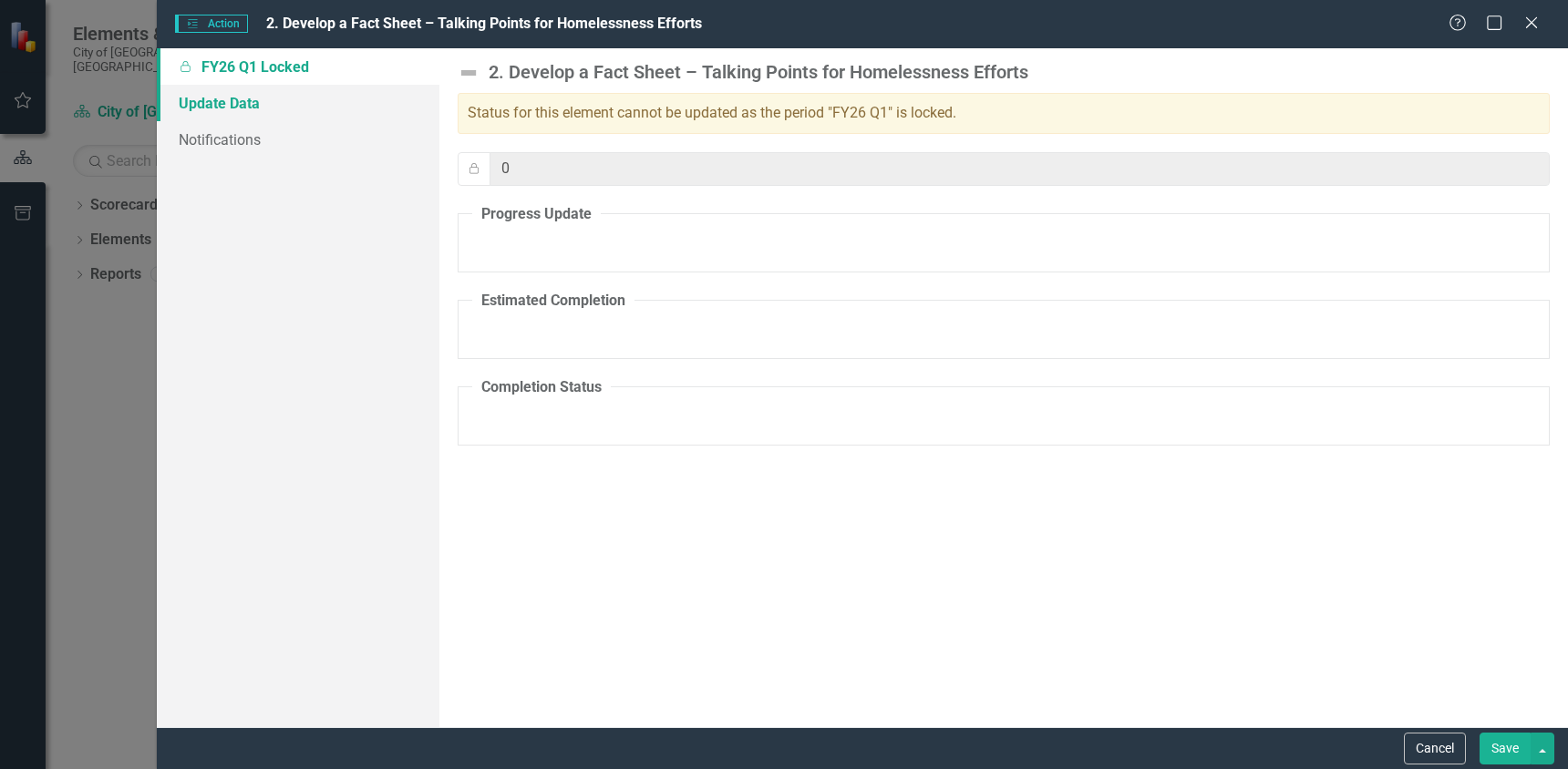
click at [210, 101] on link "Update Data" at bounding box center [298, 103] width 283 height 37
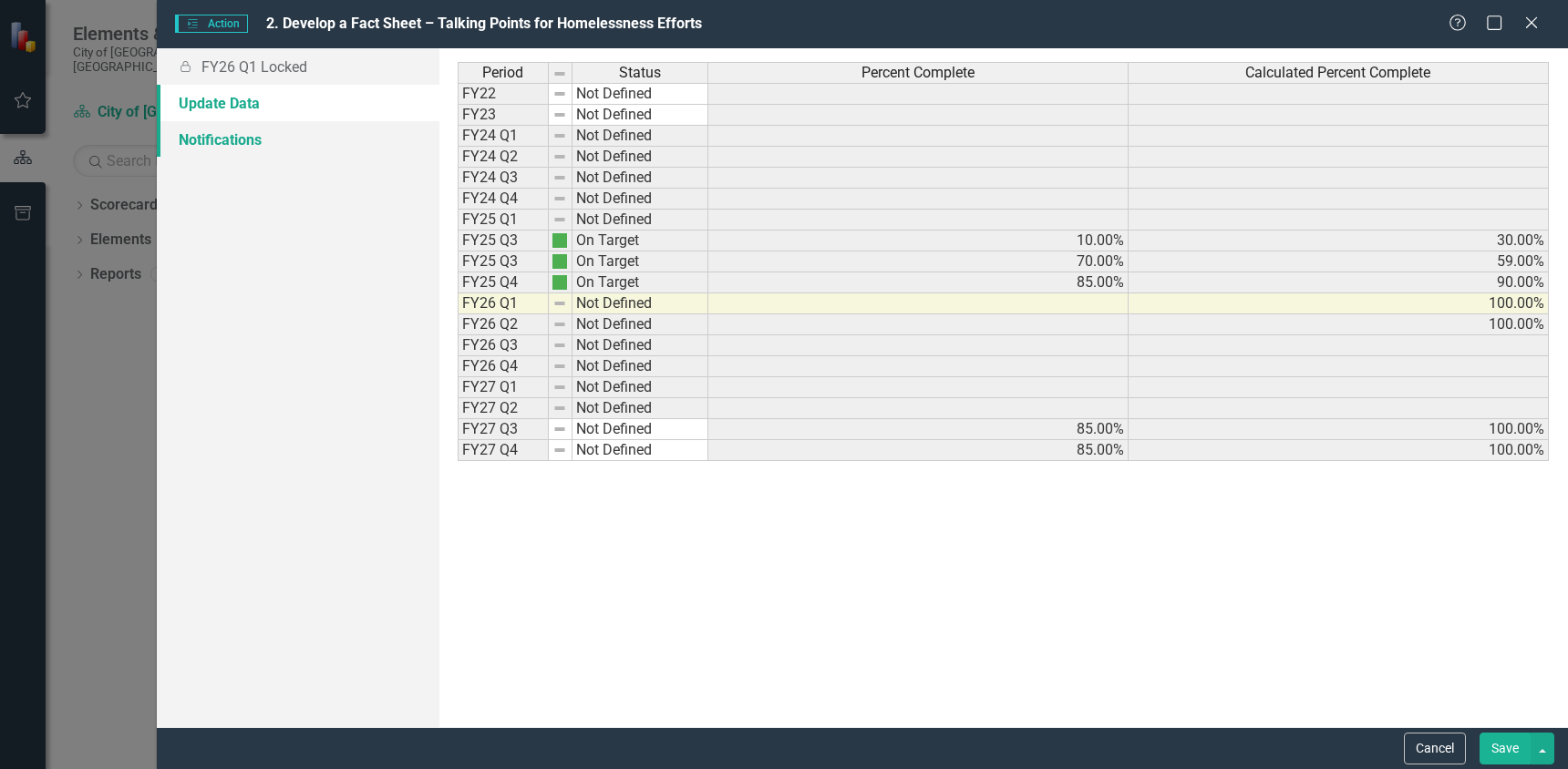
click at [214, 140] on link "Notifications" at bounding box center [298, 140] width 283 height 37
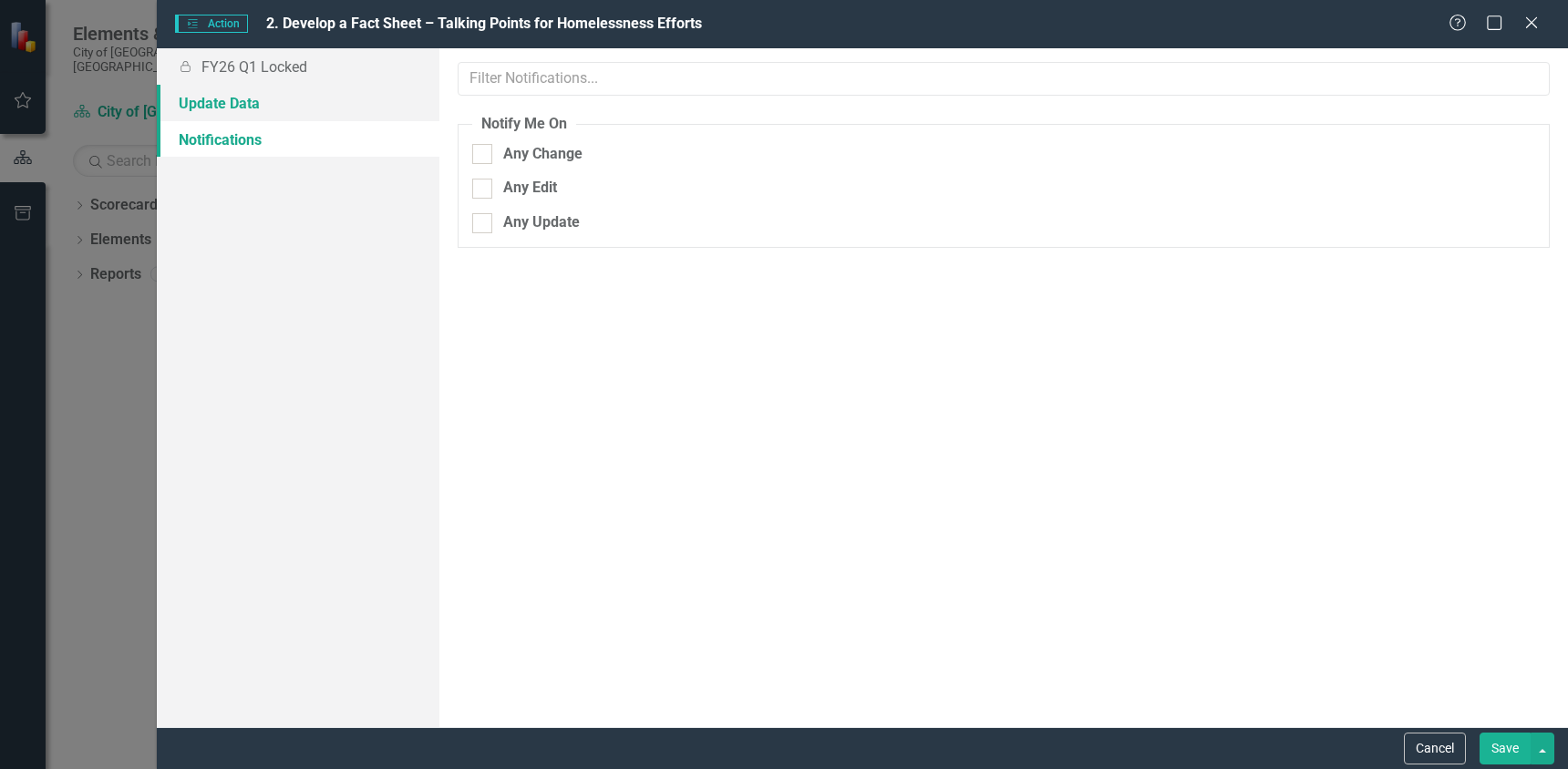
click at [239, 96] on link "Update Data" at bounding box center [298, 103] width 283 height 37
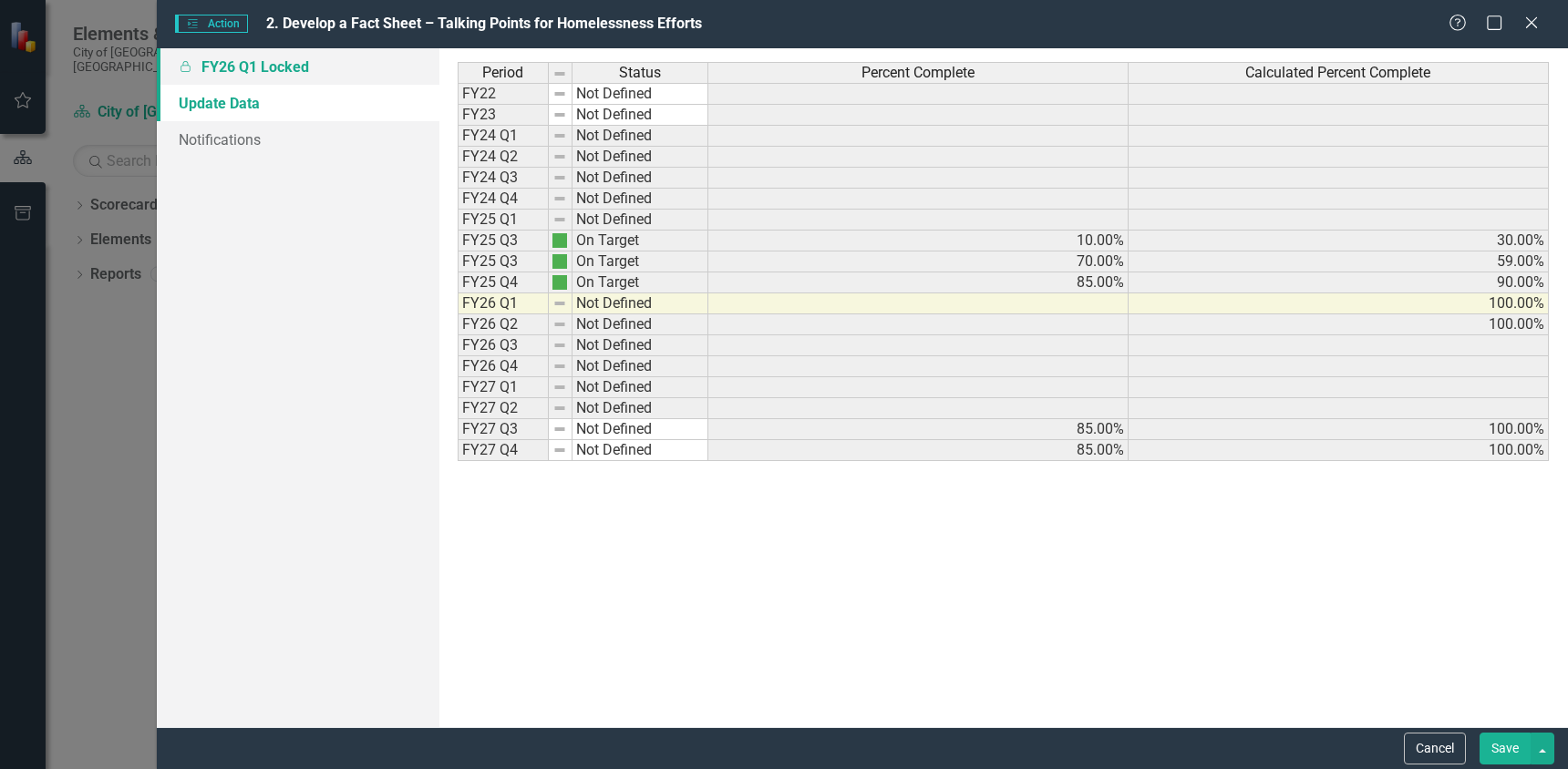
click at [240, 76] on link "Locked FY26 Q1 Locked" at bounding box center [298, 66] width 283 height 37
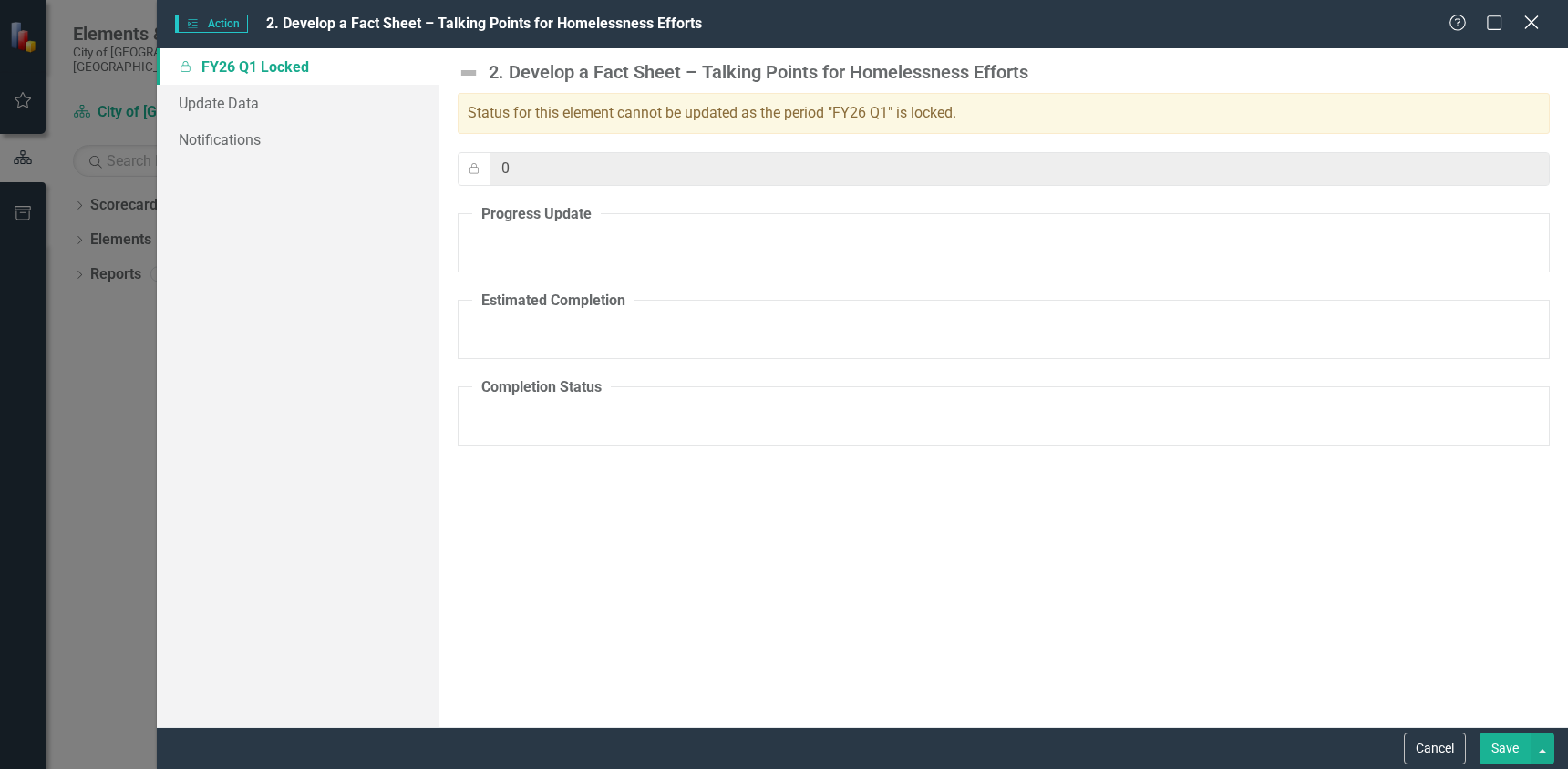
click at [1539, 19] on icon "Close" at bounding box center [1530, 22] width 23 height 17
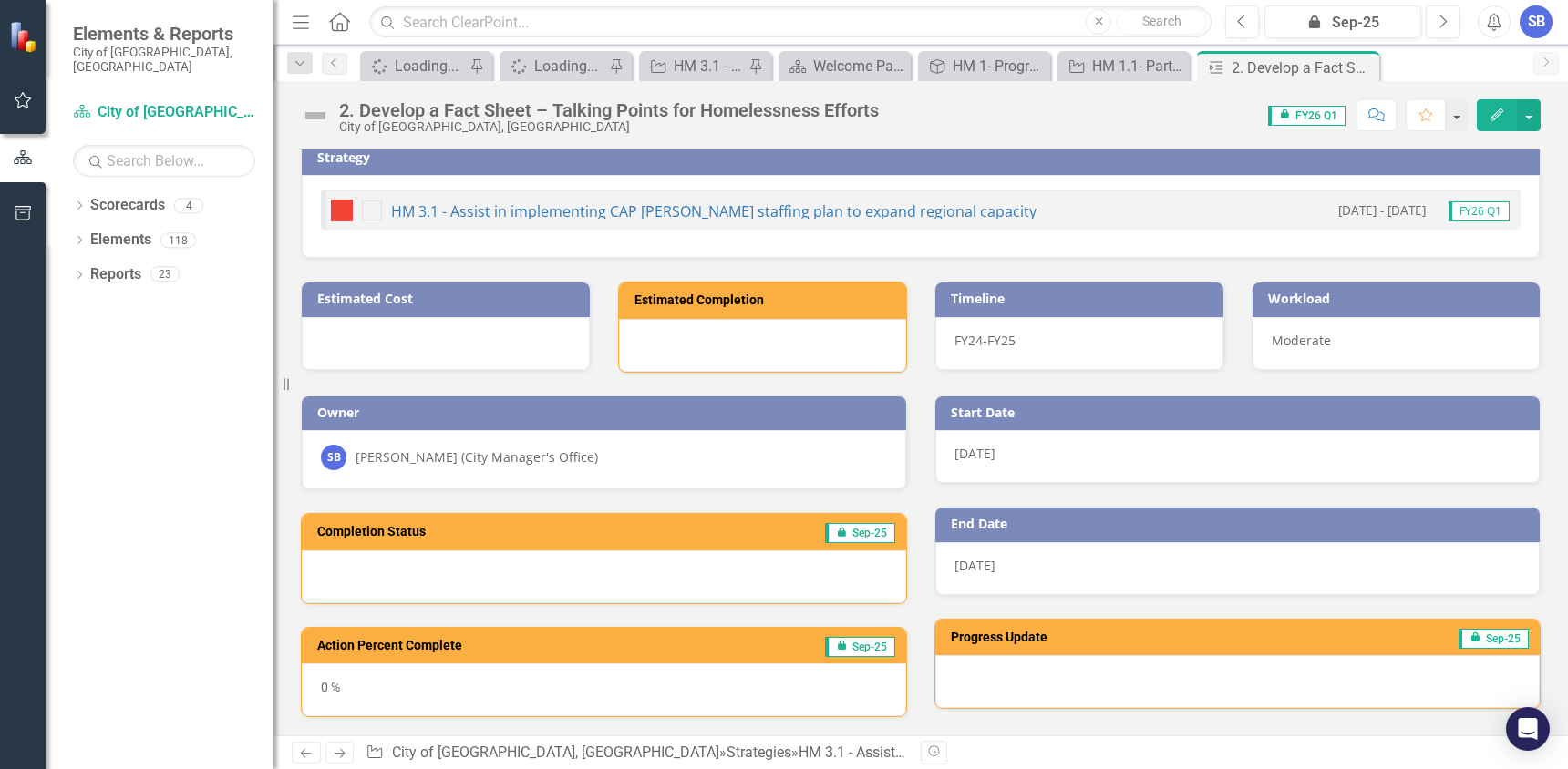
scroll to position [0, 0]
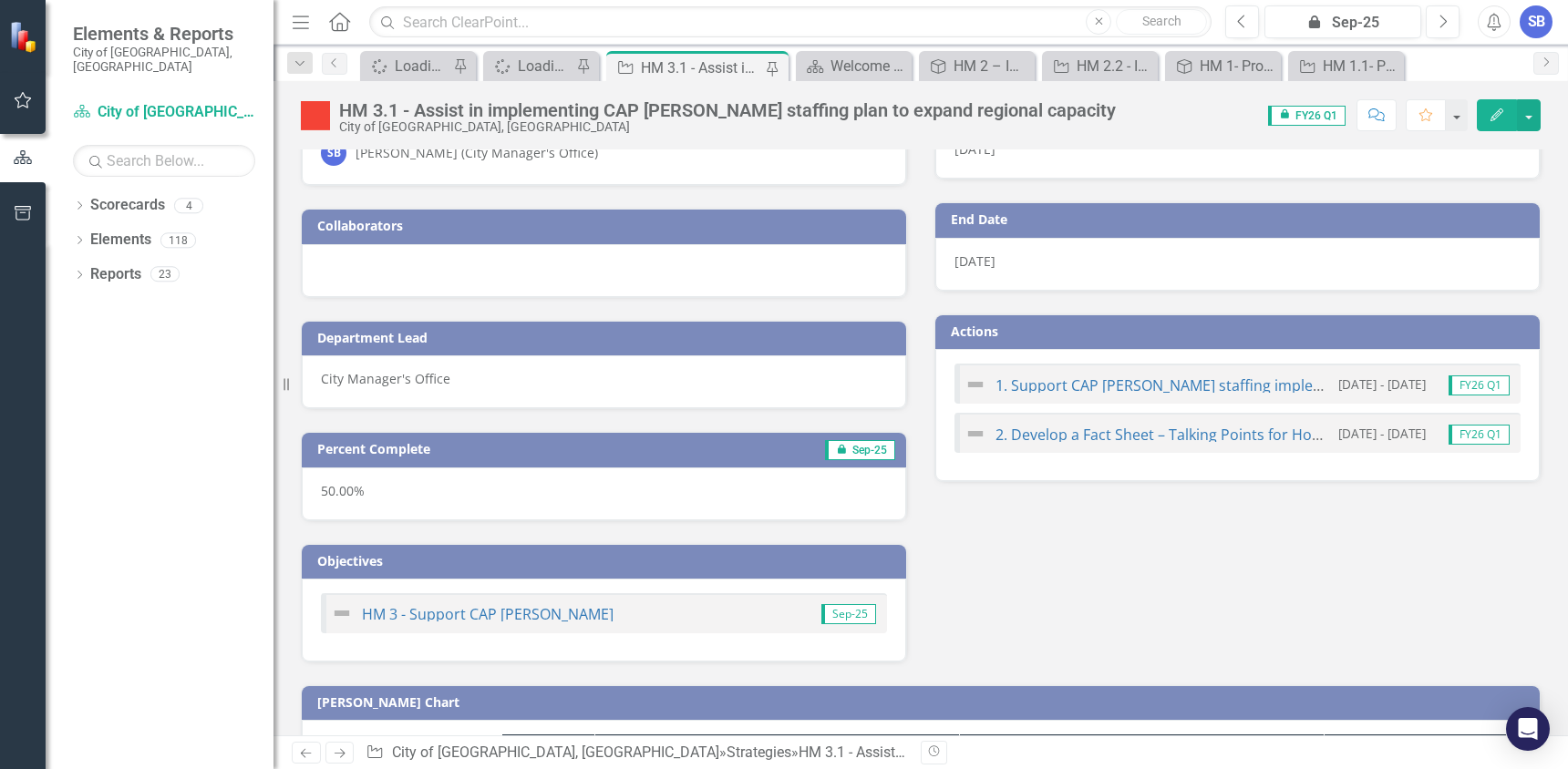
scroll to position [91, 0]
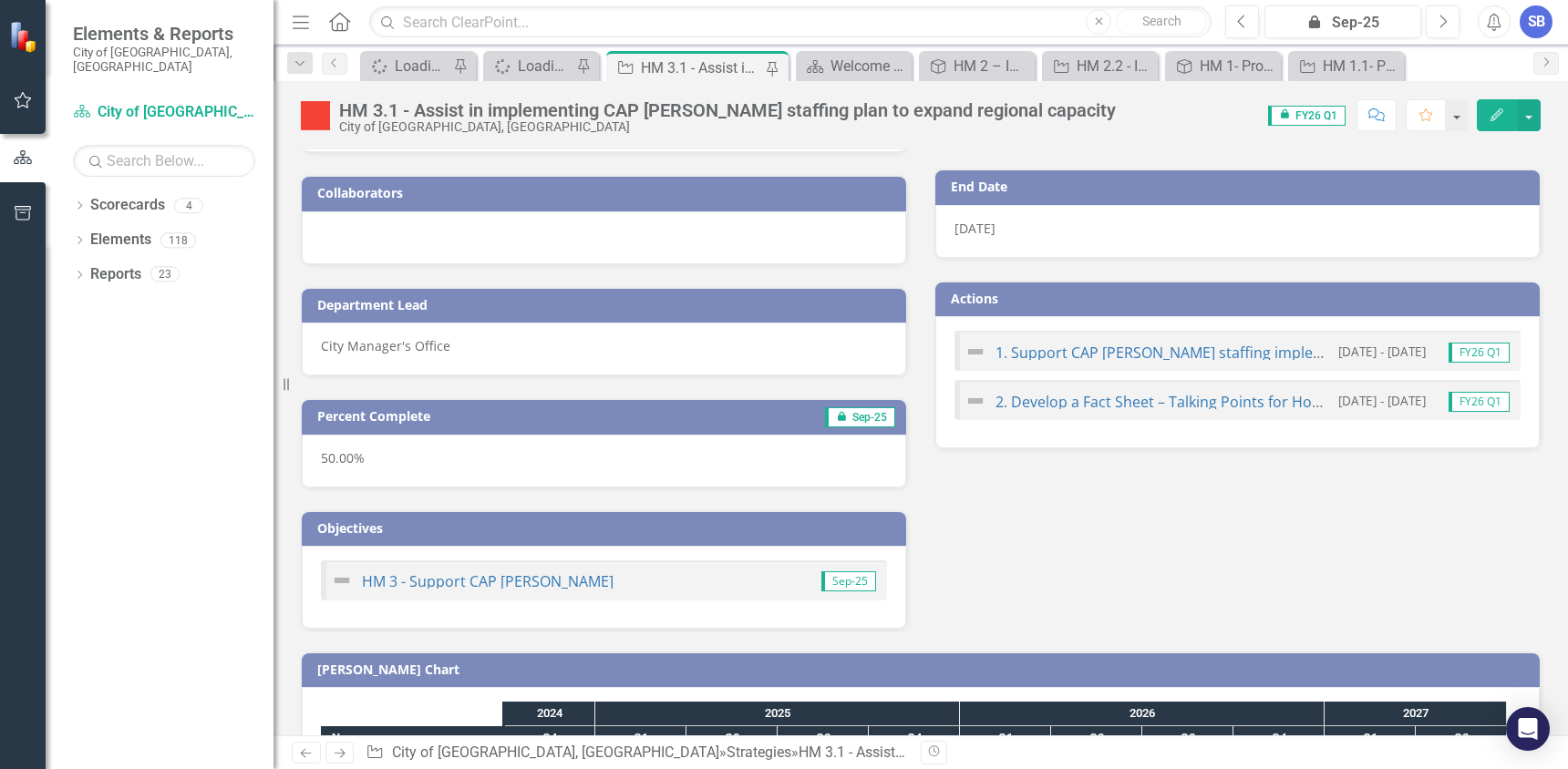
click at [855, 415] on span "icon.lock Sep-25" at bounding box center [860, 417] width 70 height 20
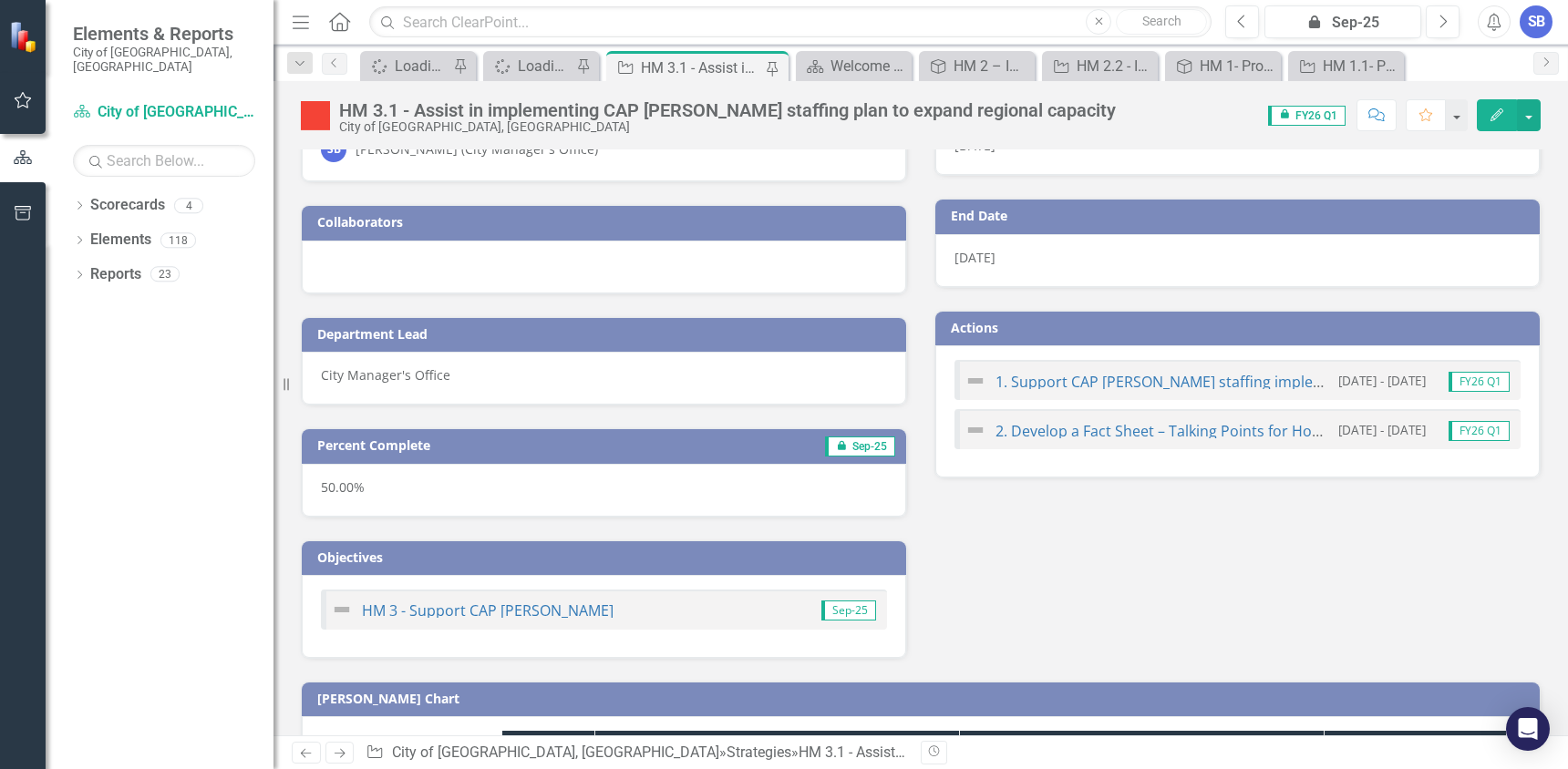
scroll to position [0, 0]
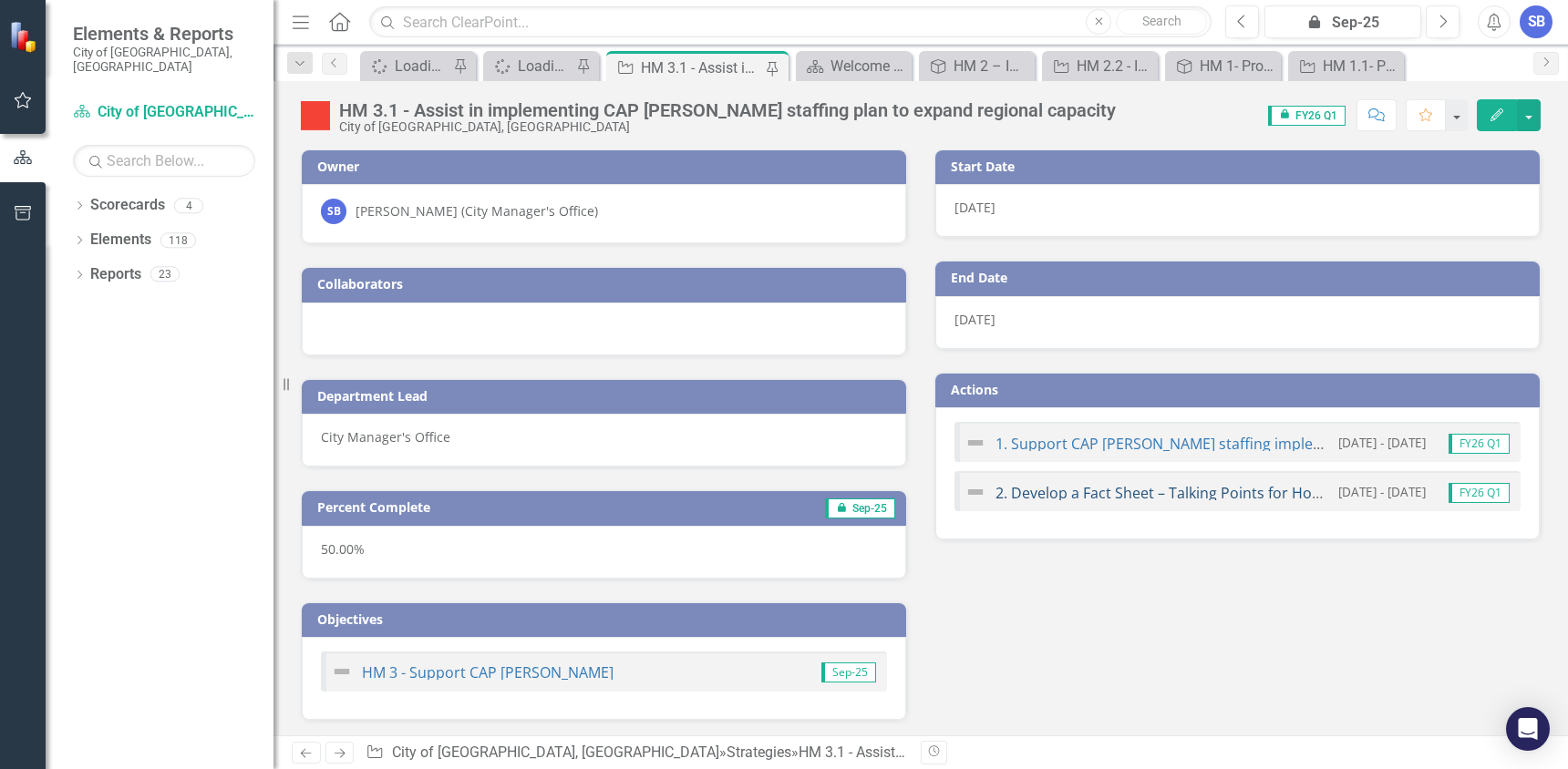
click at [1085, 499] on link "2. Develop a Fact Sheet – Talking Points for Homelessness Efforts" at bounding box center [1219, 493] width 447 height 20
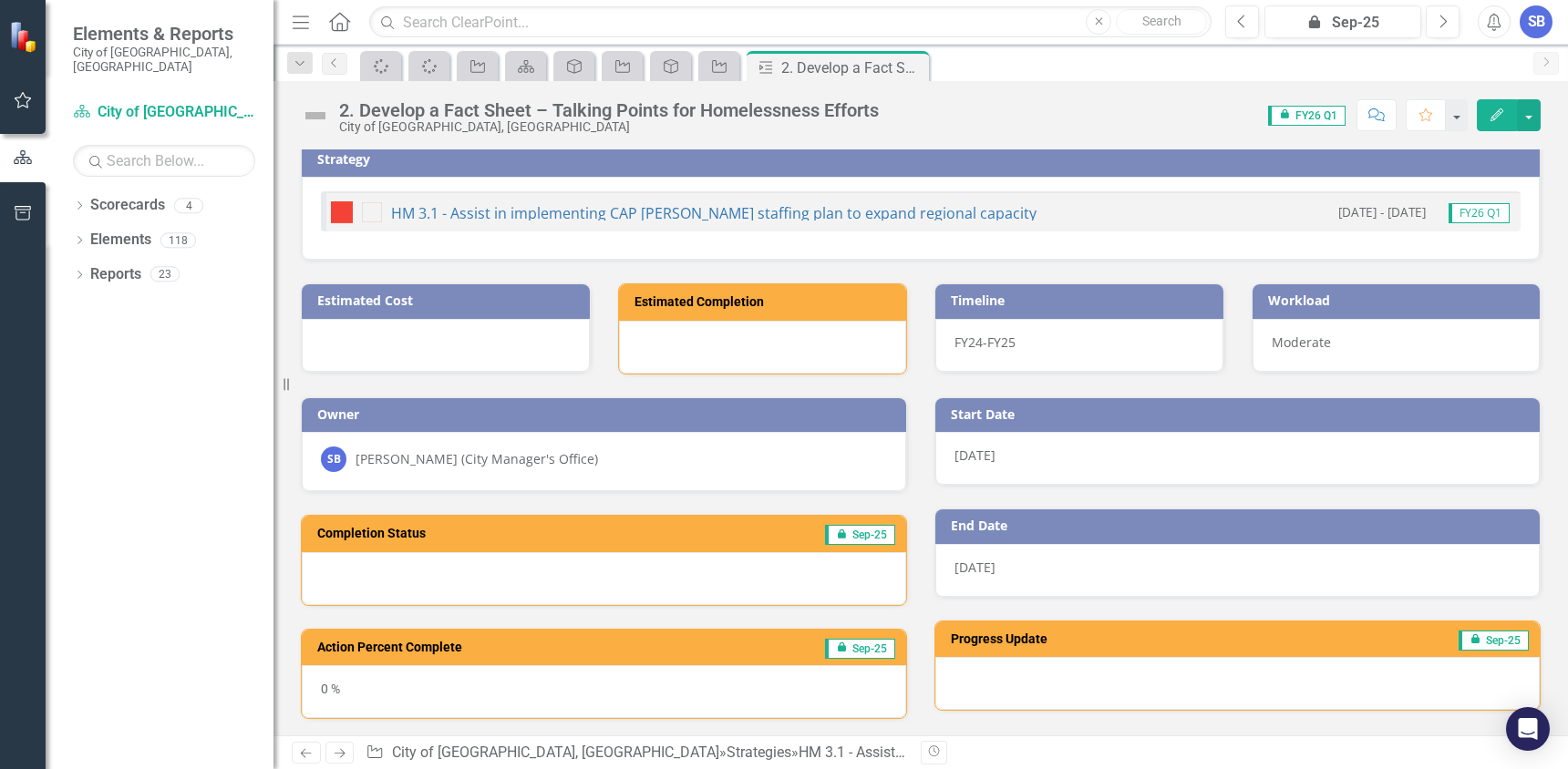
scroll to position [9, 0]
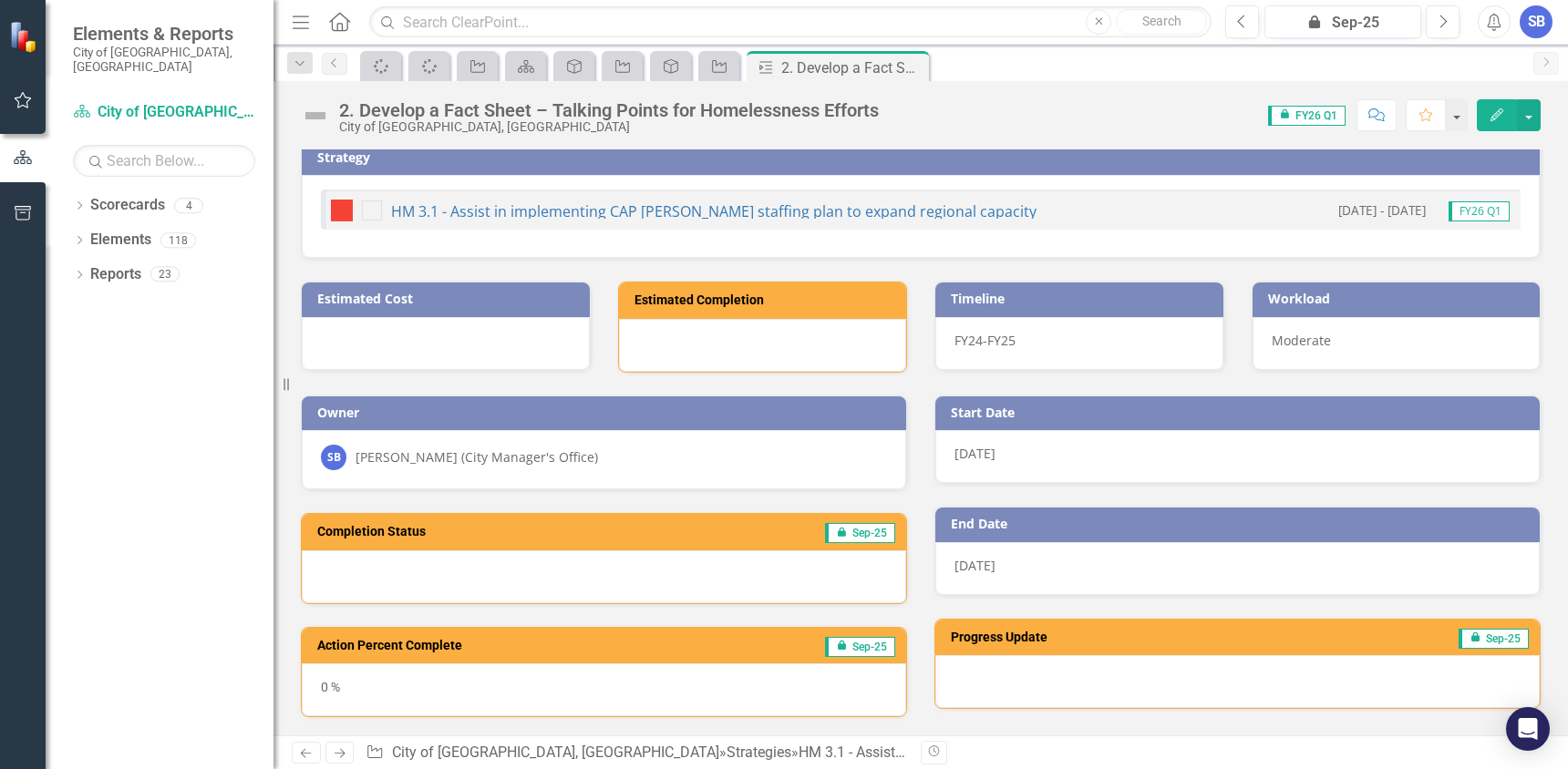
click at [1484, 112] on button "Edit" at bounding box center [1497, 115] width 40 height 32
